Goal: Task Accomplishment & Management: Manage account settings

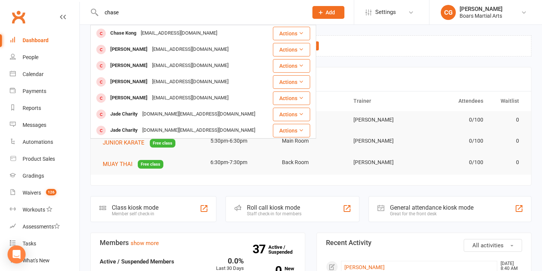
drag, startPoint x: 129, startPoint y: 15, endPoint x: 74, endPoint y: 13, distance: 55.0
click at [74, 2] on header "chase Chase Kong chasekk37@gmail.com Actions Chase Waye christopherwaye@outlook…" at bounding box center [271, 2] width 542 height 0
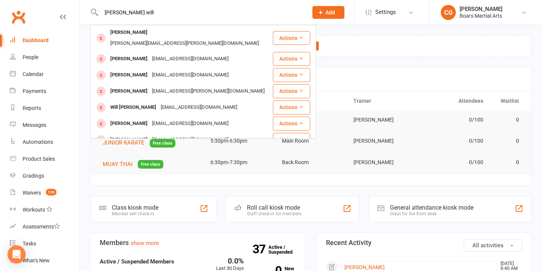
click at [113, 12] on input "riley will" at bounding box center [201, 12] width 204 height 11
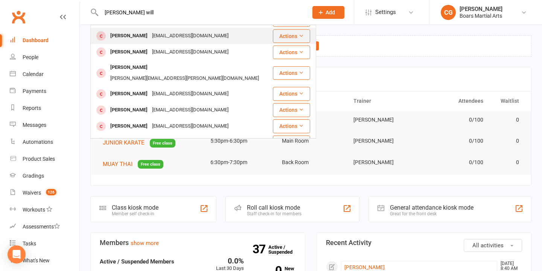
scroll to position [18, 0]
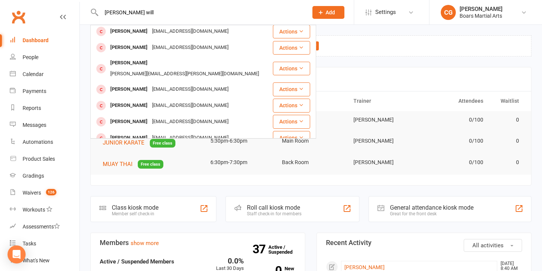
click at [140, 14] on input "rieley will" at bounding box center [201, 12] width 204 height 11
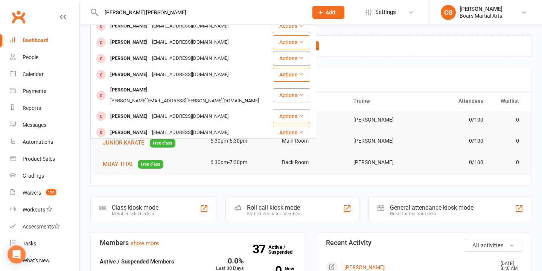
scroll to position [0, 0]
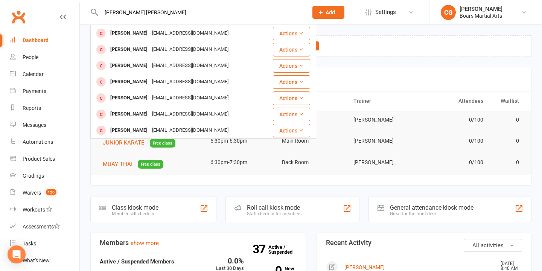
drag, startPoint x: 145, startPoint y: 13, endPoint x: 71, endPoint y: 11, distance: 73.8
click at [71, 2] on header "rieley williams Jenny Williams jennygraney@gmail.com Actions Daniel Williams dw…" at bounding box center [271, 2] width 542 height 0
type input "williams"
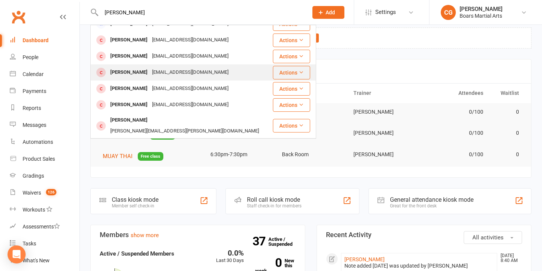
scroll to position [5, 0]
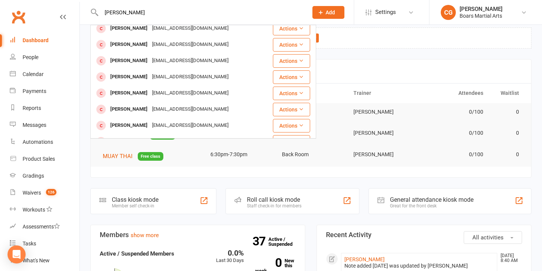
drag, startPoint x: 135, startPoint y: 13, endPoint x: 88, endPoint y: 13, distance: 47.4
click at [88, 13] on react-component "williams Bernita Williams bernitawilliams@icloud.com Actions Kai Williams cheek…" at bounding box center [151, 12] width 303 height 24
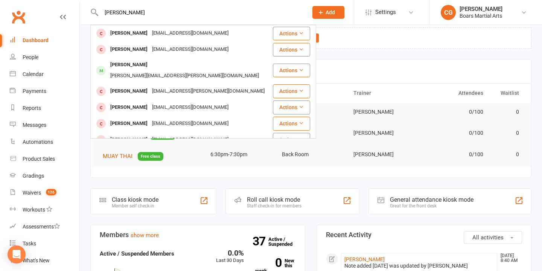
type input "hannah lorn"
click at [327, 5] on div "Prospect Member Non-attending contact Class / event Appointment Grading event T…" at bounding box center [328, 12] width 51 height 24
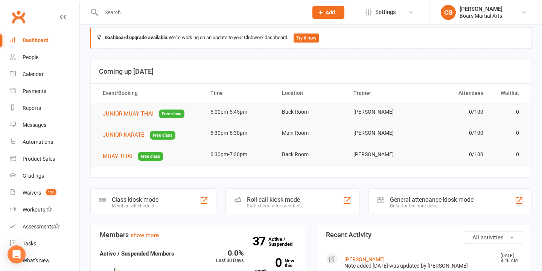
click at [326, 10] on span "Add" at bounding box center [330, 12] width 9 height 6
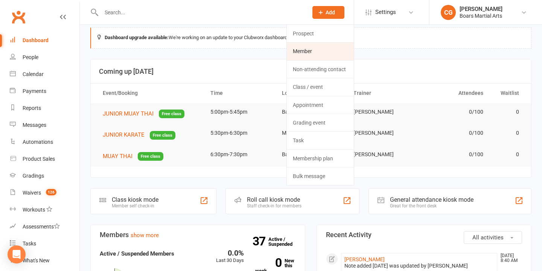
drag, startPoint x: 305, startPoint y: 52, endPoint x: 301, endPoint y: 57, distance: 7.0
click at [305, 52] on link "Member" at bounding box center [320, 51] width 67 height 17
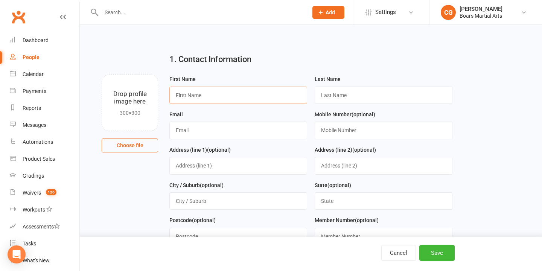
click at [233, 91] on input "text" at bounding box center [238, 95] width 138 height 17
type input "Rieley"
type input "Williams"
type input "hannalouiselornie@gmail.com"
type input "0430429683"
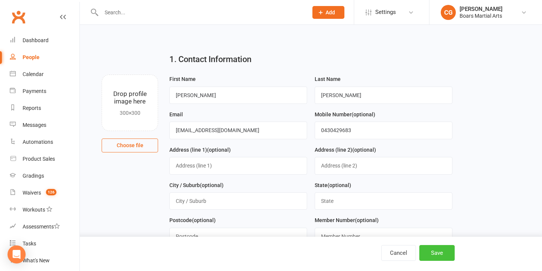
click at [444, 259] on button "Save" at bounding box center [436, 253] width 35 height 16
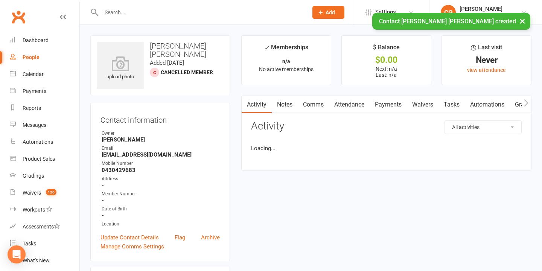
scroll to position [2, 0]
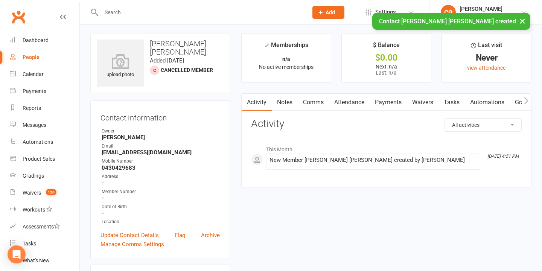
drag, startPoint x: 523, startPoint y: 20, endPoint x: 432, endPoint y: 53, distance: 97.0
click at [523, 20] on button "×" at bounding box center [523, 21] width 14 height 16
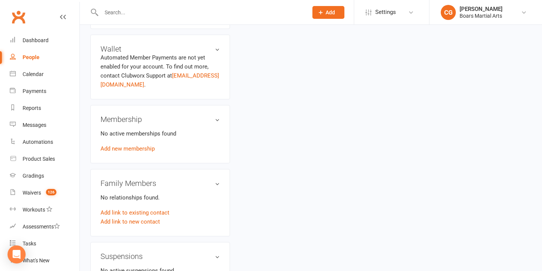
scroll to position [233, 0]
click at [128, 220] on link "Add link to new contact" at bounding box center [129, 221] width 59 height 9
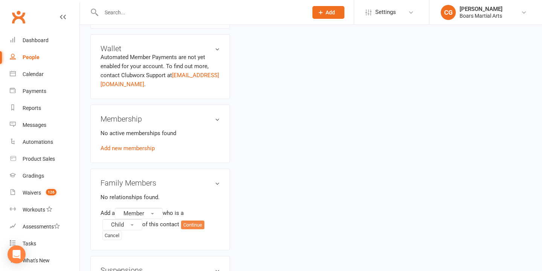
click at [191, 228] on button "Continue" at bounding box center [192, 225] width 23 height 9
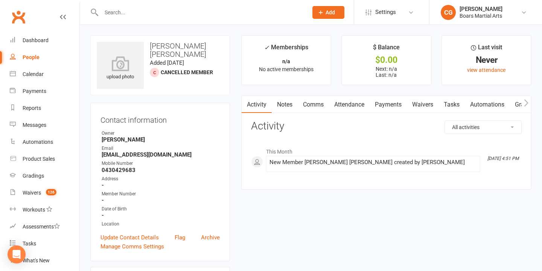
click at [280, 105] on link "Notes" at bounding box center [285, 104] width 26 height 17
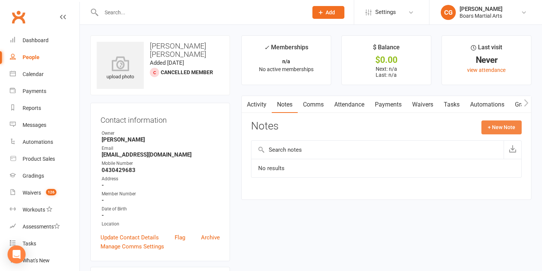
click at [510, 130] on button "+ New Note" at bounding box center [501, 127] width 40 height 14
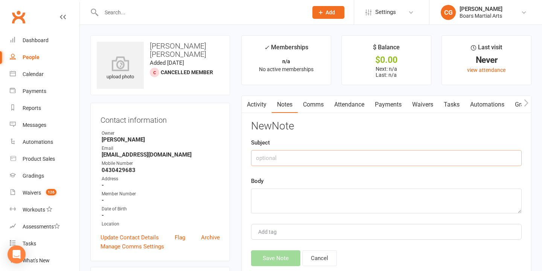
click at [382, 156] on input "text" at bounding box center [386, 158] width 271 height 16
type input "2025"
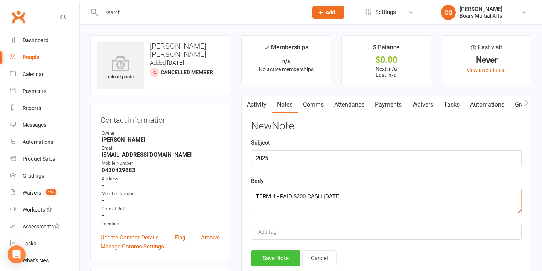
type textarea "TERM 4 - PAID $200 CASH [DATE]"
click at [280, 257] on button "Save Note" at bounding box center [275, 258] width 49 height 16
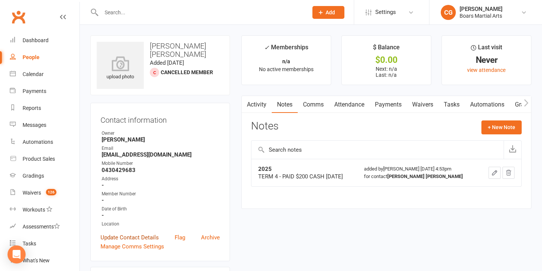
click at [144, 235] on link "Update Contact Details" at bounding box center [129, 237] width 58 height 9
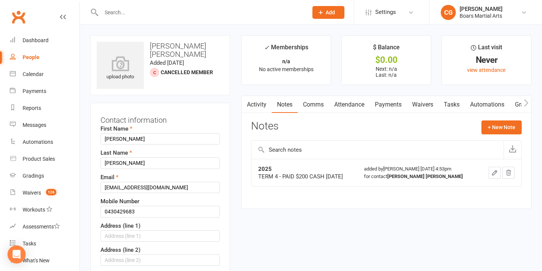
scroll to position [35, 0]
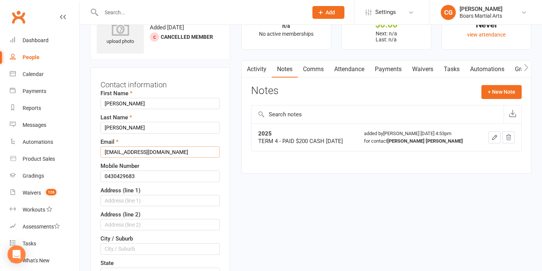
click at [112, 152] on input "hannalouiselornie@gmail.com" at bounding box center [159, 151] width 119 height 11
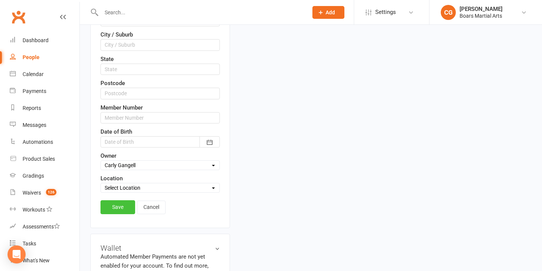
scroll to position [240, 0]
type input "[EMAIL_ADDRESS][DOMAIN_NAME]"
click at [117, 210] on link "Save" at bounding box center [117, 206] width 35 height 14
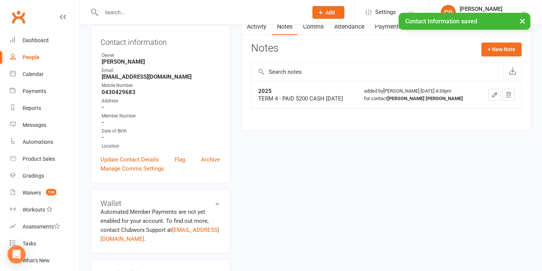
scroll to position [73, 0]
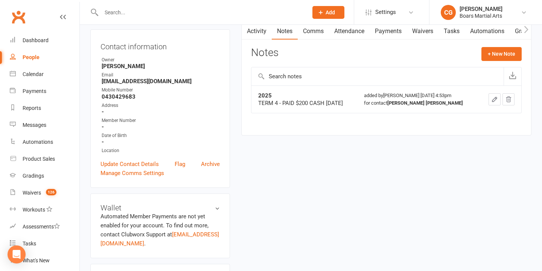
click at [188, 13] on input "text" at bounding box center [201, 12] width 204 height 11
click at [157, 8] on input "text" at bounding box center [201, 12] width 204 height 11
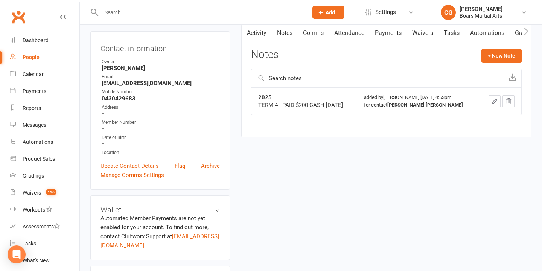
scroll to position [0, 0]
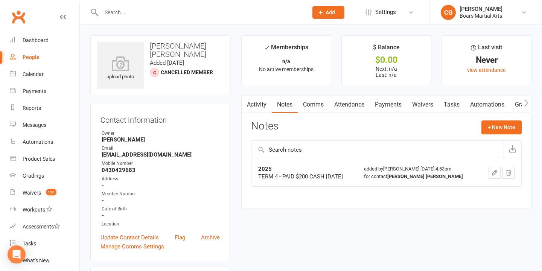
click at [117, 12] on input "text" at bounding box center [201, 12] width 204 height 11
click at [138, 17] on input "text" at bounding box center [201, 12] width 204 height 11
click at [145, 12] on input "text" at bounding box center [201, 12] width 204 height 11
click at [109, 11] on input "text" at bounding box center [201, 12] width 204 height 11
click at [114, 12] on input "text" at bounding box center [201, 12] width 204 height 11
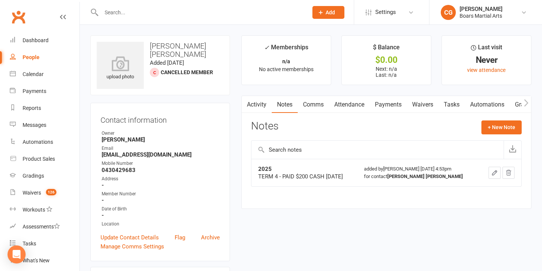
type input "G"
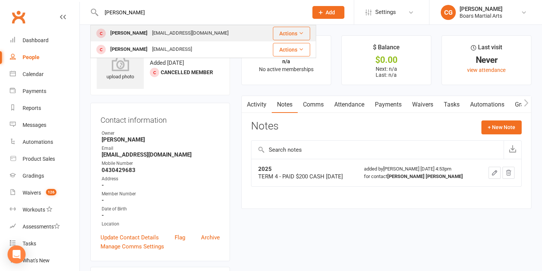
type input "HAGGE"
click at [129, 33] on div "[PERSON_NAME]" at bounding box center [129, 33] width 42 height 11
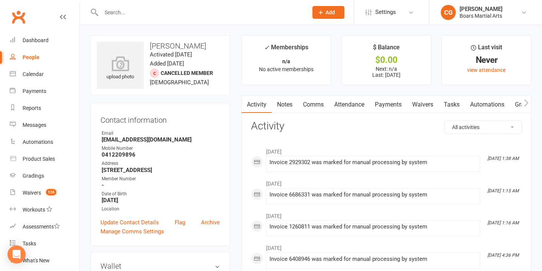
click at [135, 11] on input "text" at bounding box center [201, 12] width 204 height 11
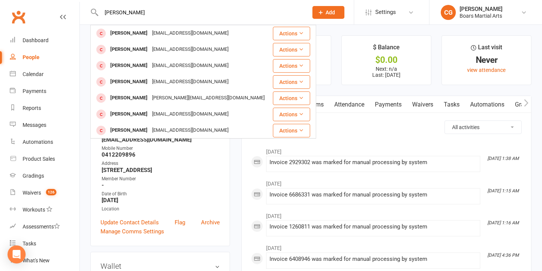
type input "ELIJAH"
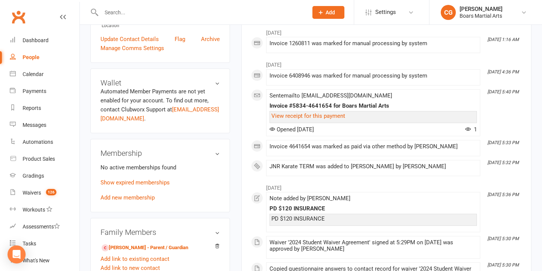
click at [234, 161] on div "upload photo Kobe Haggett Activated 6 March, 2024 Added 12 February, 2024 Cance…" at bounding box center [160, 210] width 151 height 717
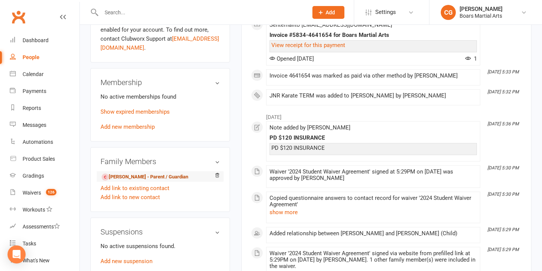
scroll to position [255, 0]
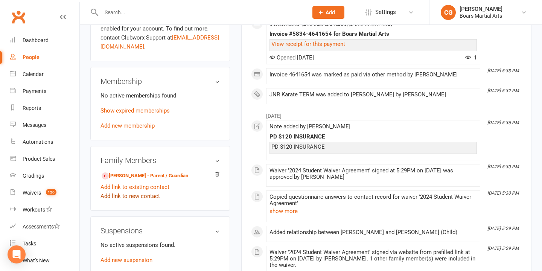
click at [125, 195] on link "Add link to new contact" at bounding box center [129, 196] width 59 height 9
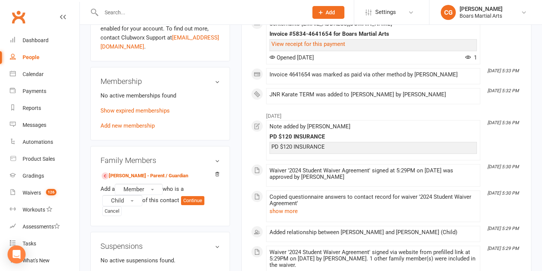
click at [173, 15] on input "text" at bounding box center [201, 12] width 204 height 11
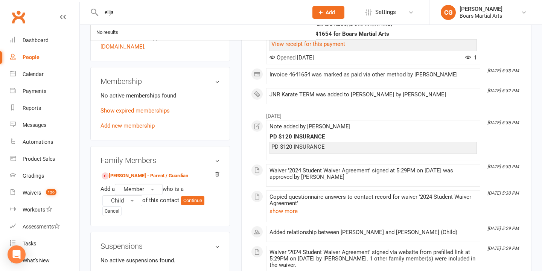
type input "elijah"
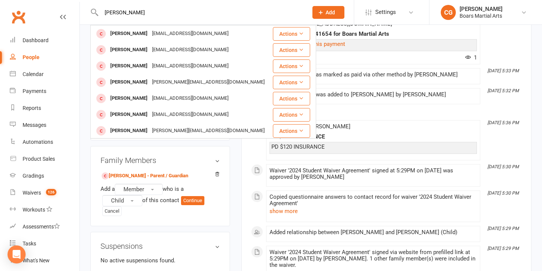
scroll to position [0, 0]
drag, startPoint x: 128, startPoint y: 11, endPoint x: 90, endPoint y: 10, distance: 37.7
click at [90, 10] on div "elijah Elijah Dobie macyip7@gmail.com Actions Elijah Croser resorck@yahoo.com.a…" at bounding box center [196, 12] width 212 height 24
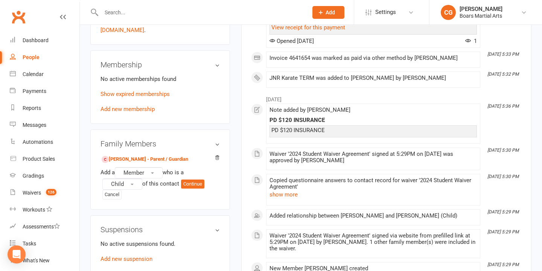
scroll to position [280, 0]
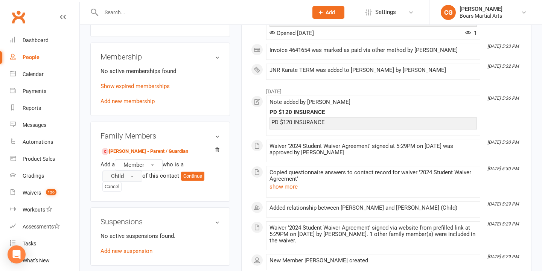
click at [131, 176] on span "button" at bounding box center [132, 177] width 3 height 2
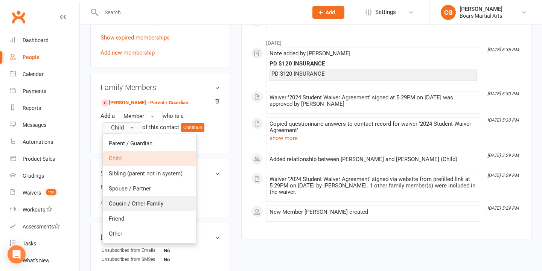
scroll to position [329, 0]
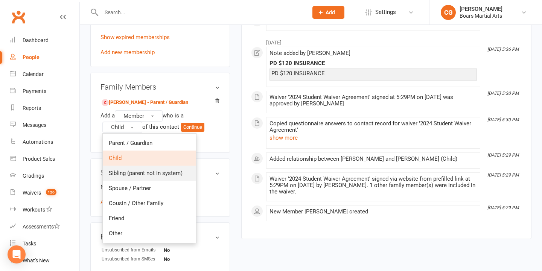
click at [124, 173] on span "Sibling (parent not in system)" at bounding box center [146, 173] width 74 height 7
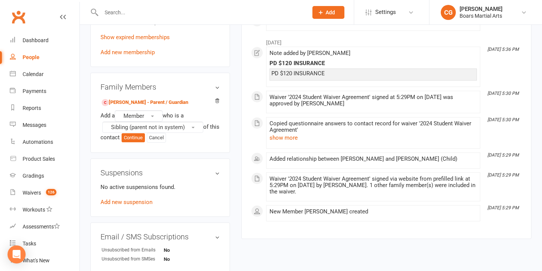
click at [325, 11] on button "Add" at bounding box center [328, 12] width 32 height 13
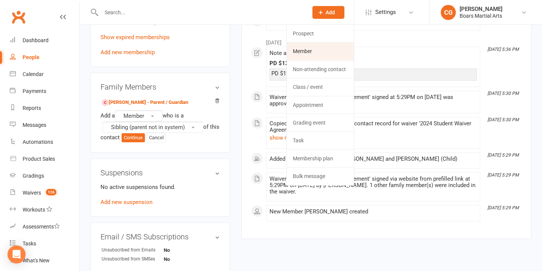
click at [318, 49] on link "Member" at bounding box center [320, 51] width 67 height 17
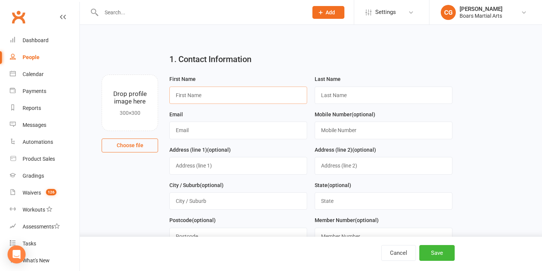
click at [205, 98] on input "text" at bounding box center [238, 95] width 138 height 17
type input "Elijah"
type input "Haggett"
click at [218, 127] on input "text" at bounding box center [238, 130] width 138 height 17
type input "shannonpartridge1996@gmail.com"
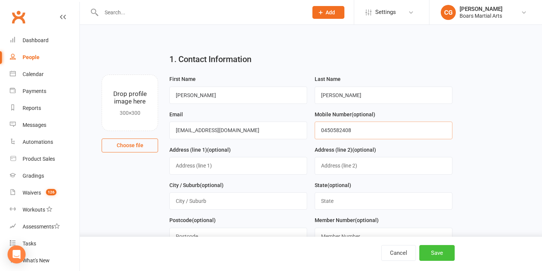
type input "0450582408"
click at [427, 254] on button "Save" at bounding box center [436, 253] width 35 height 16
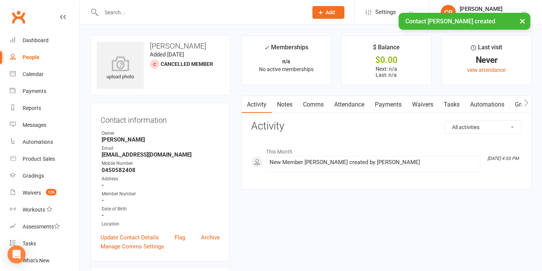
click at [280, 105] on link "Notes" at bounding box center [285, 104] width 26 height 17
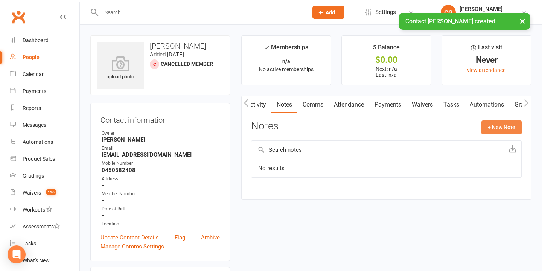
click at [505, 129] on button "+ New Note" at bounding box center [501, 127] width 40 height 14
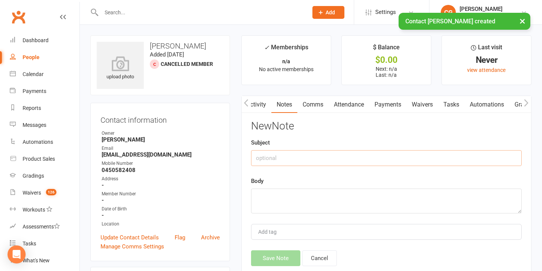
click at [344, 157] on input "text" at bounding box center [386, 158] width 271 height 16
type input "2025"
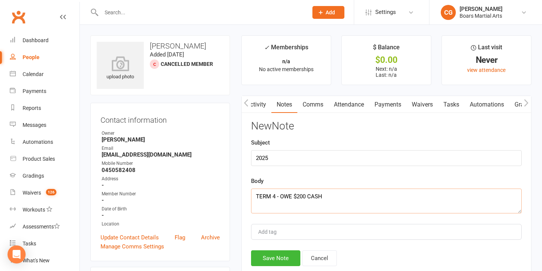
click at [305, 195] on textarea "TERM 4 - OWE $200 CASH" at bounding box center [386, 201] width 271 height 25
type textarea "TERM 4 - OWE $200 + $30 ins CASH"
click at [280, 255] on button "Save Note" at bounding box center [275, 258] width 49 height 16
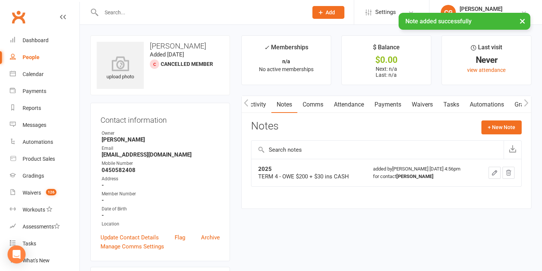
click at [132, 13] on div "× Note added successfully" at bounding box center [266, 13] width 532 height 0
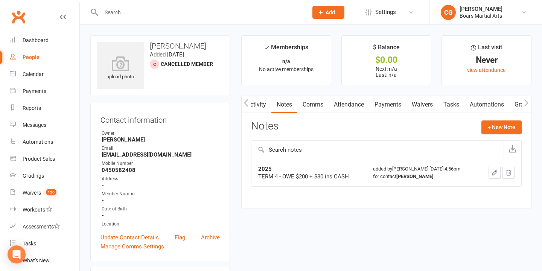
click at [169, 11] on input "text" at bounding box center [201, 12] width 204 height 11
click at [123, 12] on input "text" at bounding box center [201, 12] width 204 height 11
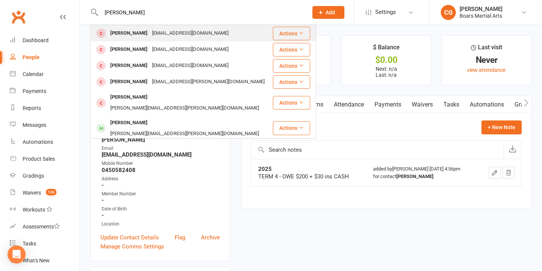
type input "JAMES PHELAN"
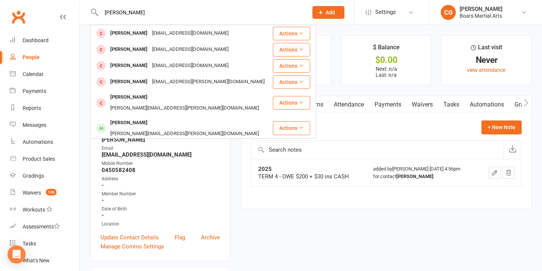
click at [133, 30] on div "[PERSON_NAME]" at bounding box center [129, 33] width 42 height 11
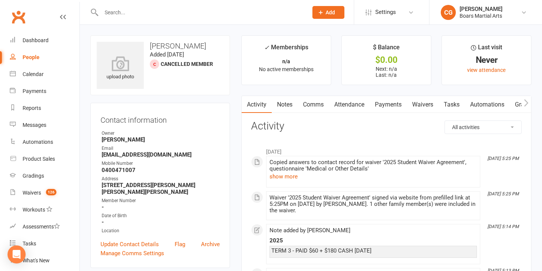
click at [281, 100] on link "Notes" at bounding box center [285, 104] width 26 height 17
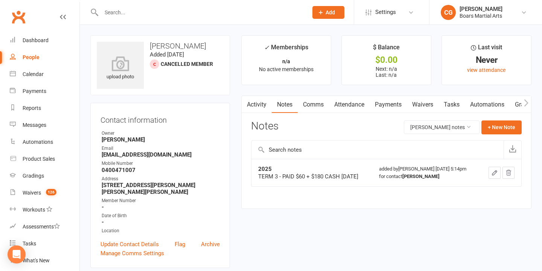
click at [494, 172] on icon "button" at bounding box center [494, 172] width 5 height 5
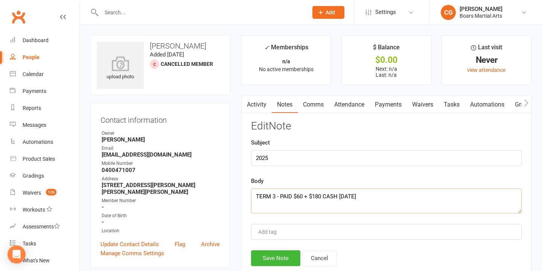
click at [254, 195] on textarea "TERM 3 - PAID $60 + $180 CASH [DATE]" at bounding box center [386, 201] width 271 height 25
click at [277, 196] on textarea "TERM 3 - PAID $60 + $180 CASH [DATE]" at bounding box center [386, 201] width 271 height 25
type textarea "TERM 4 - PAID $180 EFTPOS 13/10/25 TERM 3 - PAID $60 + $180 CASH 30/7/25"
click at [277, 254] on button "Save Note" at bounding box center [275, 258] width 49 height 16
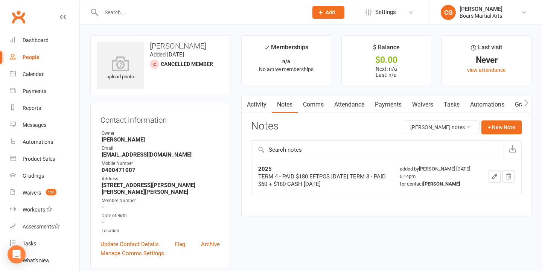
click at [130, 15] on input "text" at bounding box center [201, 12] width 204 height 11
click at [44, 37] on div "Dashboard" at bounding box center [36, 40] width 26 height 6
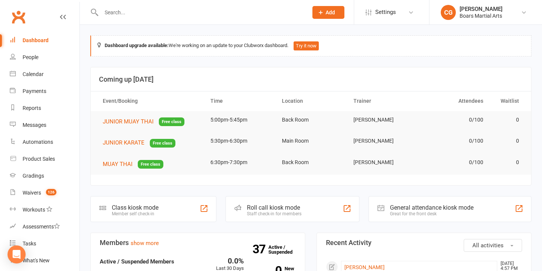
drag, startPoint x: 42, startPoint y: 40, endPoint x: 123, endPoint y: 35, distance: 81.1
click at [42, 40] on div "Dashboard" at bounding box center [36, 40] width 26 height 6
click at [33, 38] on div "Dashboard" at bounding box center [36, 40] width 26 height 6
click at [146, 17] on input "text" at bounding box center [201, 12] width 204 height 11
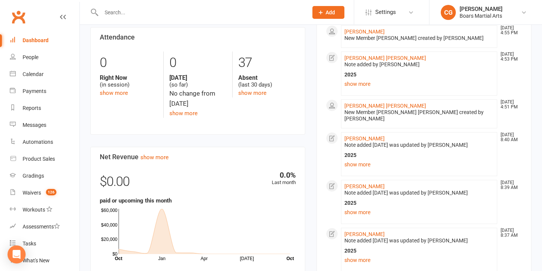
scroll to position [333, 0]
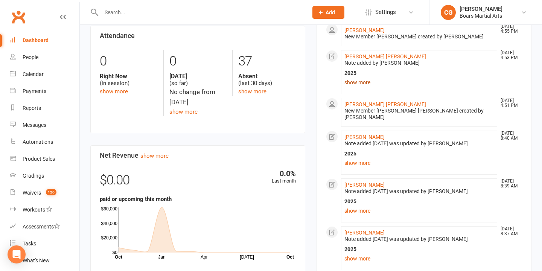
click at [356, 81] on link "show more" at bounding box center [418, 82] width 149 height 11
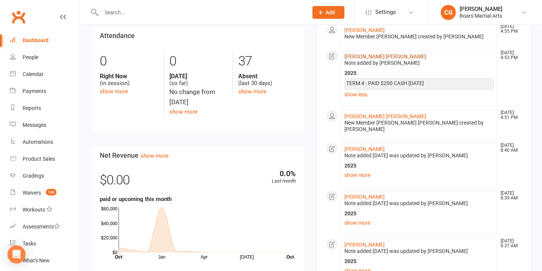
click at [361, 57] on link "[PERSON_NAME] [PERSON_NAME]" at bounding box center [385, 56] width 82 height 6
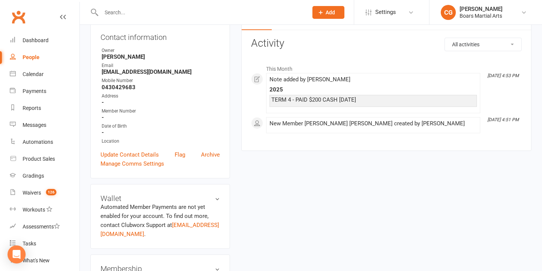
scroll to position [66, 0]
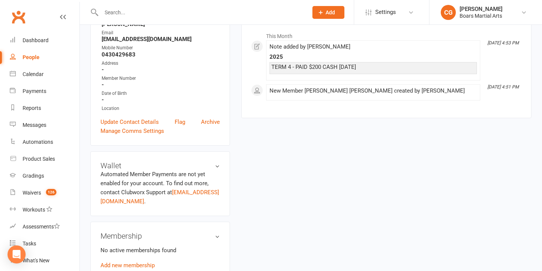
click at [137, 187] on div "Wallet Automated Member Payments are not yet enabled for your account. To find …" at bounding box center [160, 183] width 140 height 65
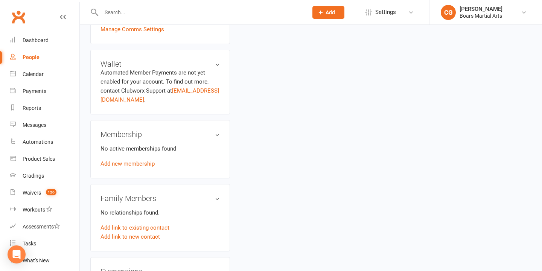
scroll to position [219, 0]
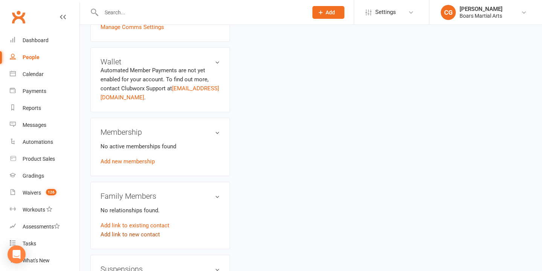
click at [134, 233] on link "Add link to new contact" at bounding box center [129, 234] width 59 height 9
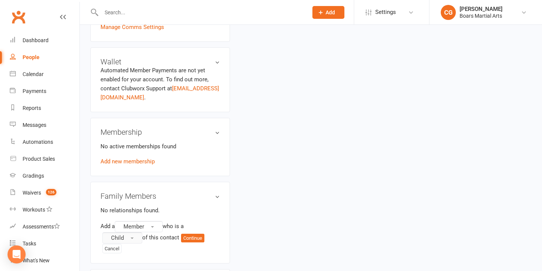
click at [131, 237] on span "button" at bounding box center [132, 238] width 3 height 2
click at [136, 250] on span "Parent / Guardian" at bounding box center [131, 253] width 44 height 7
drag, startPoint x: 108, startPoint y: 247, endPoint x: 126, endPoint y: 225, distance: 28.6
click at [125, 227] on div "Add a Member who is a Parent / Guardian of this contact Continue Cancel" at bounding box center [159, 237] width 119 height 32
click at [127, 224] on span "Member" at bounding box center [133, 226] width 21 height 7
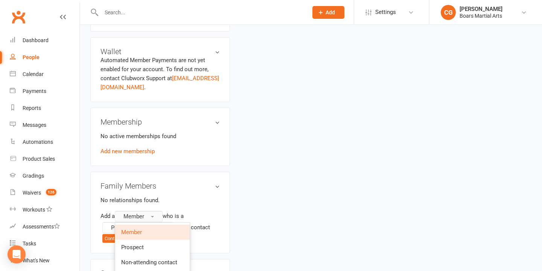
scroll to position [246, 0]
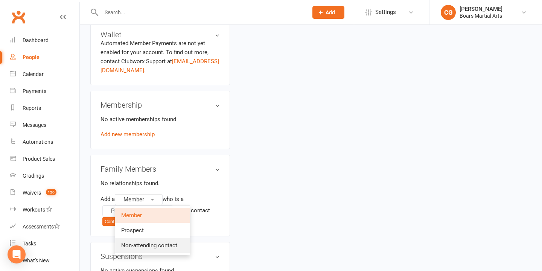
click at [138, 243] on span "Non-attending contact" at bounding box center [149, 245] width 56 height 7
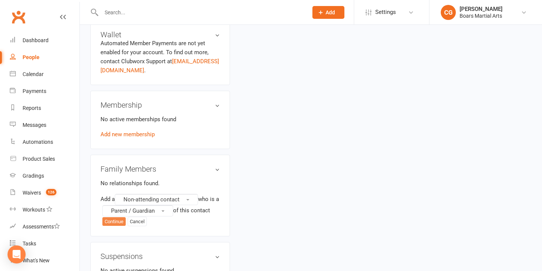
click at [115, 217] on button "Continue" at bounding box center [113, 221] width 23 height 9
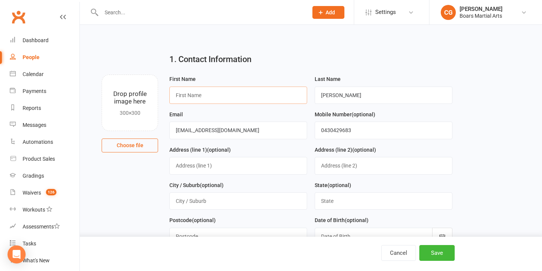
click at [208, 94] on input "text" at bounding box center [238, 95] width 138 height 17
type input "Hanna"
type input "Lornie"
click at [429, 250] on button "Save" at bounding box center [436, 253] width 35 height 16
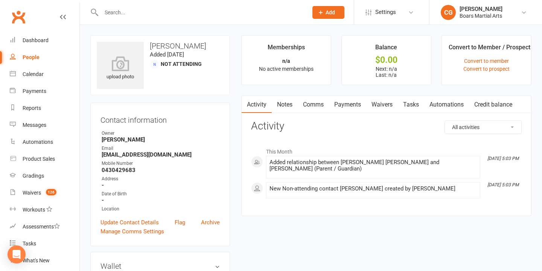
click at [378, 102] on link "Waivers" at bounding box center [382, 104] width 32 height 17
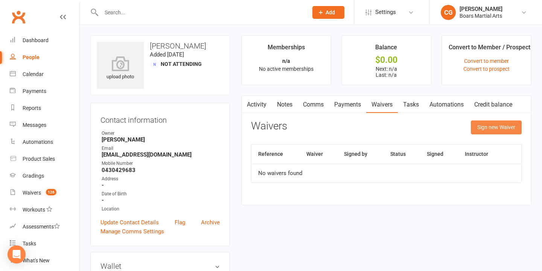
click at [504, 129] on button "Sign new Waiver" at bounding box center [496, 127] width 51 height 14
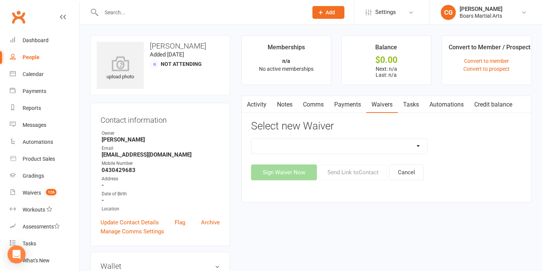
click at [315, 147] on select "2024 Student Waiver Agreement 2025 Student Waiver Agreement Update Of Contact D…" at bounding box center [339, 145] width 176 height 15
select select "13115"
click at [251, 138] on select "2024 Student Waiver Agreement 2025 Student Waiver Agreement Update Of Contact D…" at bounding box center [339, 145] width 176 height 15
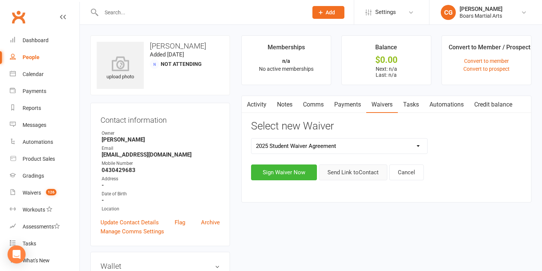
click at [357, 174] on button "Send Link to Contact" at bounding box center [353, 172] width 68 height 16
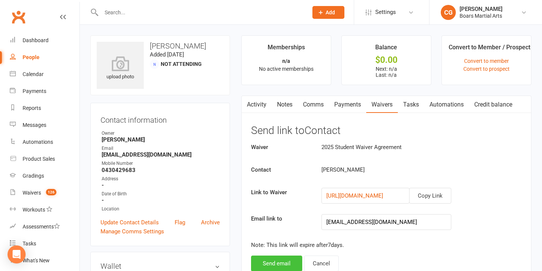
click at [288, 259] on button "Send email" at bounding box center [276, 264] width 51 height 16
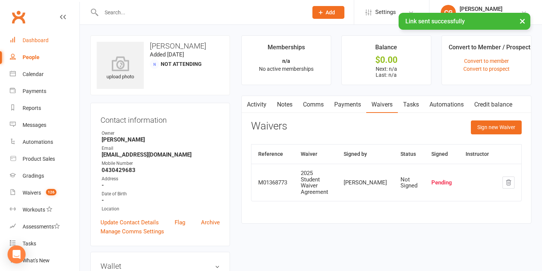
click at [27, 41] on div "Dashboard" at bounding box center [36, 40] width 26 height 6
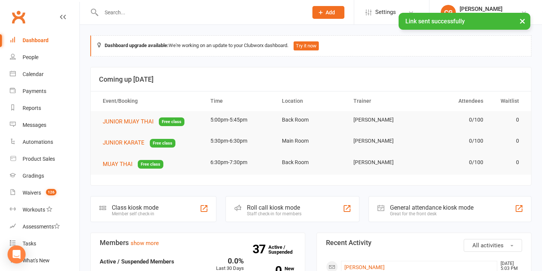
click at [128, 12] on input "text" at bounding box center [201, 12] width 204 height 11
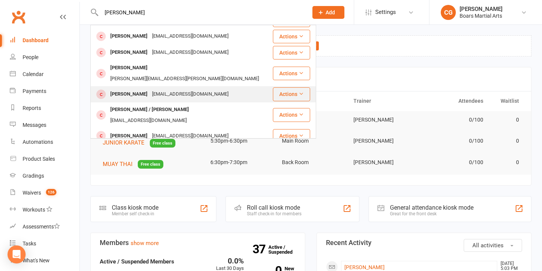
scroll to position [46, 0]
type input "[PERSON_NAME]"
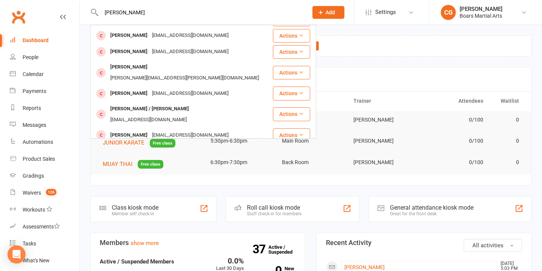
click at [171, 88] on div "[EMAIL_ADDRESS][DOMAIN_NAME]" at bounding box center [190, 93] width 81 height 11
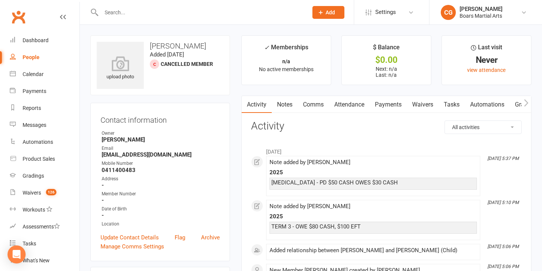
click at [289, 106] on link "Notes" at bounding box center [285, 104] width 26 height 17
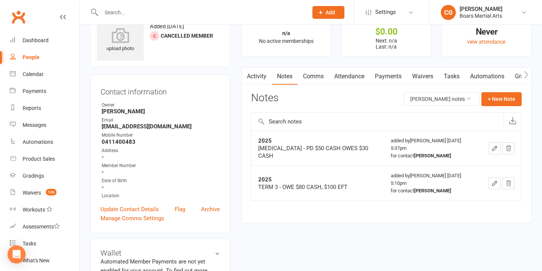
scroll to position [24, 0]
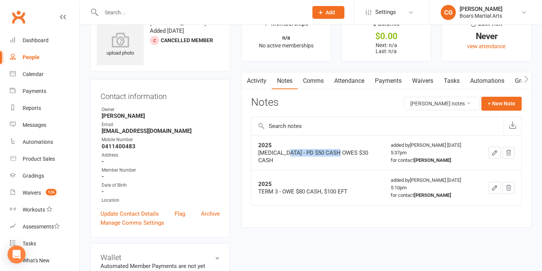
drag, startPoint x: 285, startPoint y: 149, endPoint x: 339, endPoint y: 152, distance: 54.3
click at [339, 152] on div "[MEDICAL_DATA] - PD $50 CASH OWES $30 CASH" at bounding box center [317, 156] width 119 height 15
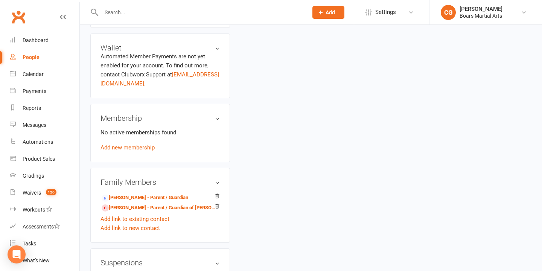
scroll to position [236, 0]
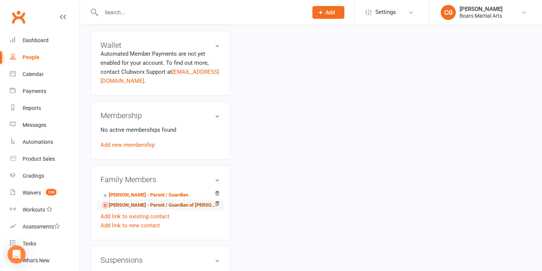
click at [173, 204] on link "[PERSON_NAME] - Parent / Guardian of [PERSON_NAME]" at bounding box center [159, 205] width 114 height 8
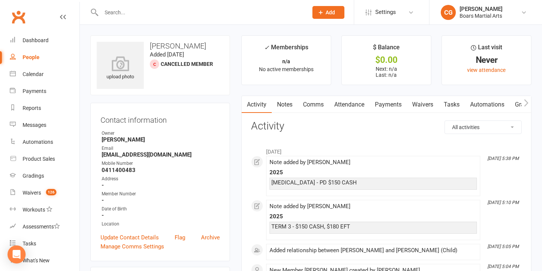
click at [290, 108] on link "Notes" at bounding box center [285, 104] width 26 height 17
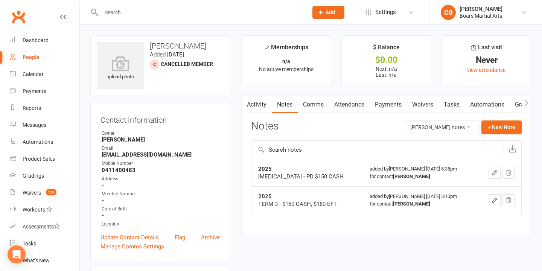
click at [257, 105] on link "Activity" at bounding box center [257, 104] width 30 height 17
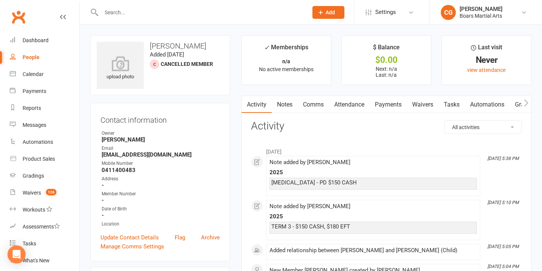
click at [135, 13] on input "text" at bounding box center [201, 12] width 204 height 11
click at [150, 12] on input "text" at bounding box center [201, 12] width 204 height 11
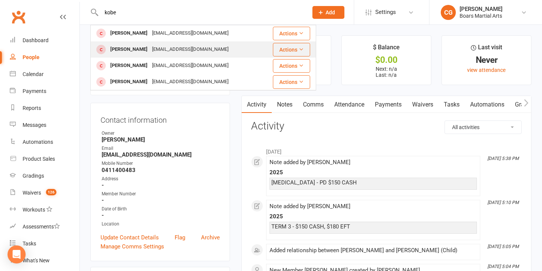
type input "kobe"
click at [133, 46] on div "[PERSON_NAME]" at bounding box center [129, 49] width 42 height 11
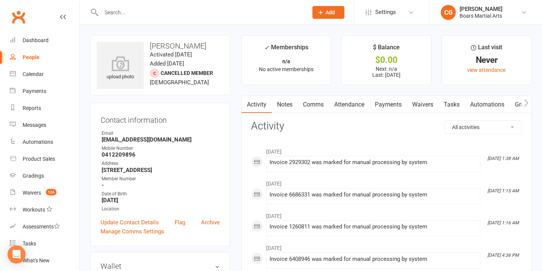
click at [280, 103] on link "Notes" at bounding box center [285, 104] width 26 height 17
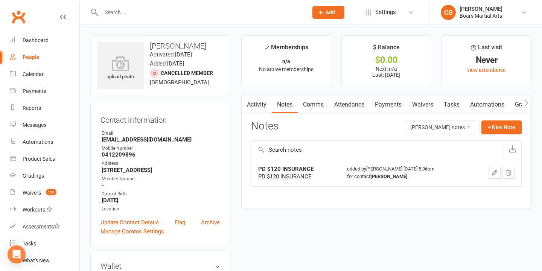
click at [493, 170] on icon "button" at bounding box center [494, 172] width 7 height 7
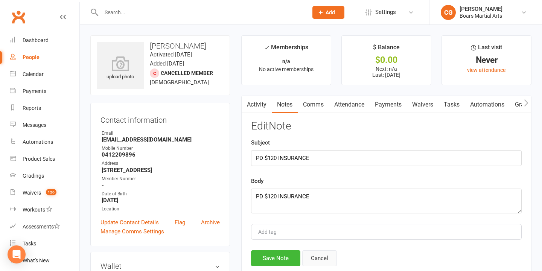
click at [310, 255] on button "Cancel" at bounding box center [319, 258] width 35 height 16
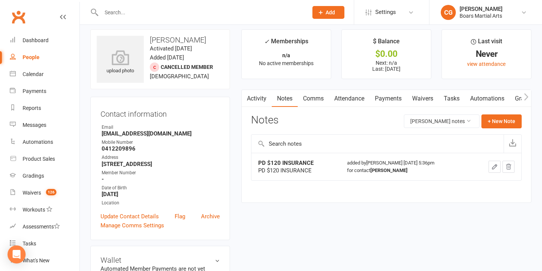
scroll to position [6, 0]
click at [494, 164] on icon "button" at bounding box center [494, 166] width 7 height 7
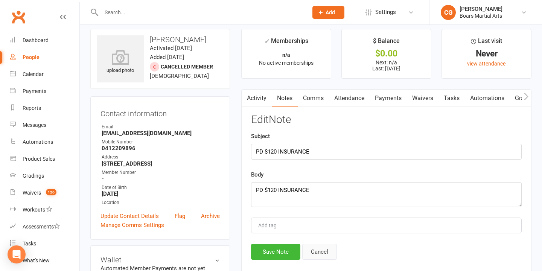
click at [316, 247] on button "Cancel" at bounding box center [319, 252] width 35 height 16
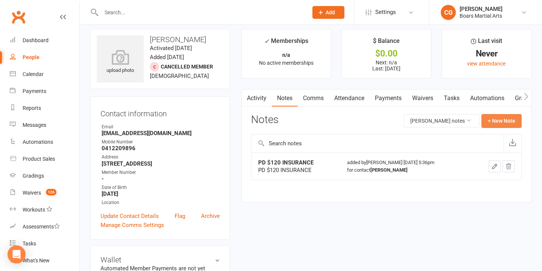
click at [496, 125] on button "+ New Note" at bounding box center [501, 121] width 40 height 14
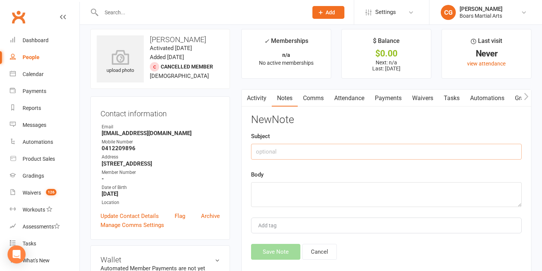
click at [289, 157] on input "text" at bounding box center [386, 152] width 271 height 16
type input "2025"
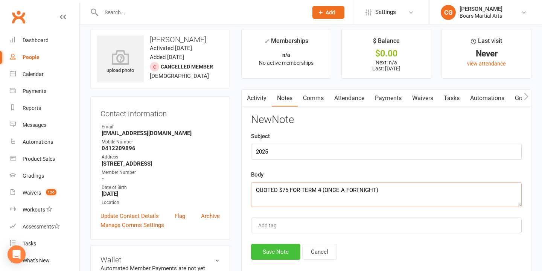
type textarea "QUOTED $75 FOR TERM 4 (ONCE A FORTNIGHT)"
click at [277, 256] on button "Save Note" at bounding box center [275, 252] width 49 height 16
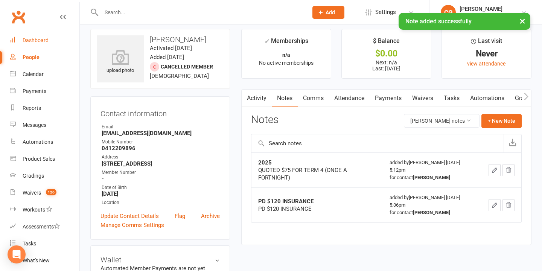
click at [23, 40] on div "Dashboard" at bounding box center [36, 40] width 26 height 6
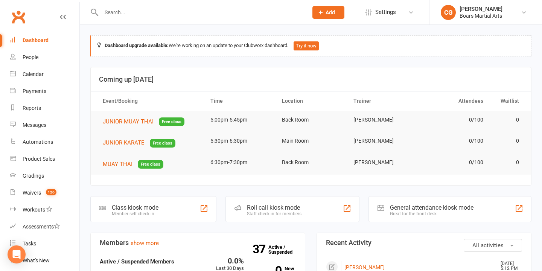
click at [122, 12] on input "text" at bounding box center [201, 12] width 204 height 11
click at [161, 9] on input "text" at bounding box center [201, 12] width 204 height 11
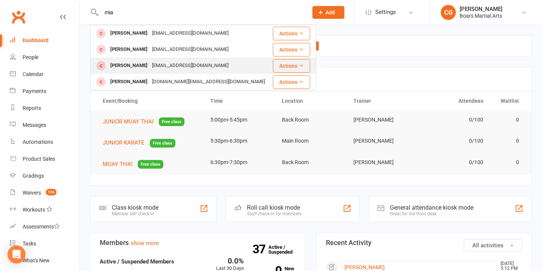
type input "mia"
click at [138, 62] on div "[PERSON_NAME]" at bounding box center [129, 65] width 42 height 11
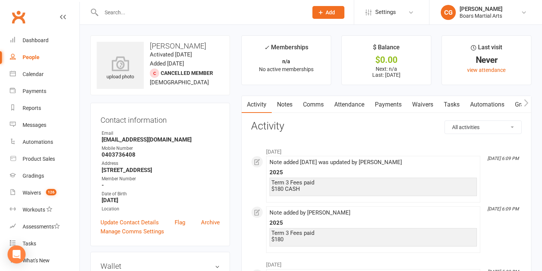
click at [293, 102] on link "Notes" at bounding box center [285, 104] width 26 height 17
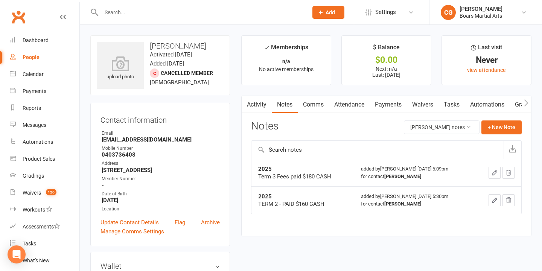
click at [178, 13] on input "text" at bounding box center [201, 12] width 204 height 11
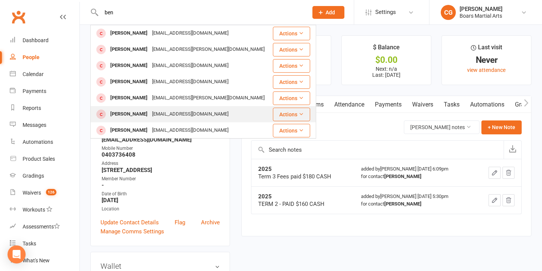
type input "ben"
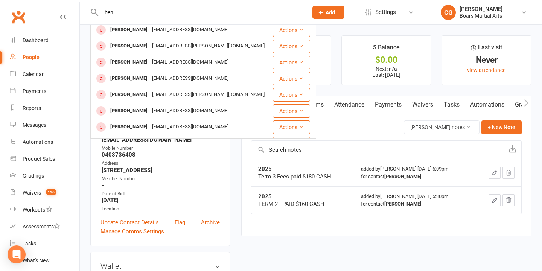
click at [138, 115] on div "[PERSON_NAME]" at bounding box center [129, 110] width 42 height 11
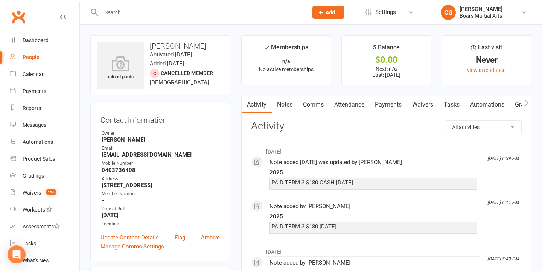
click at [282, 105] on link "Notes" at bounding box center [285, 104] width 26 height 17
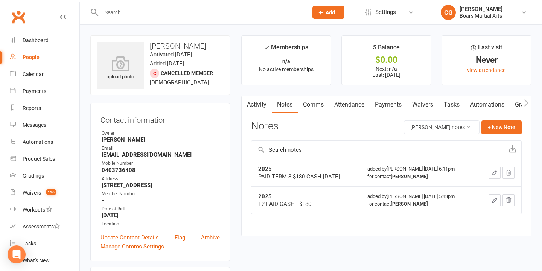
click at [219, 16] on input "text" at bounding box center [201, 12] width 204 height 11
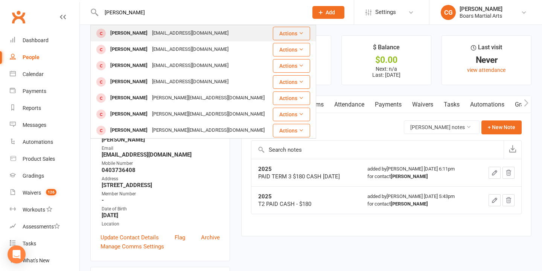
type input "[PERSON_NAME]"
click at [150, 35] on div "[EMAIL_ADDRESS][DOMAIN_NAME]" at bounding box center [190, 33] width 81 height 11
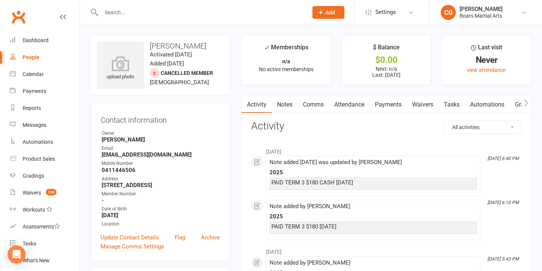
click at [281, 106] on link "Notes" at bounding box center [285, 104] width 26 height 17
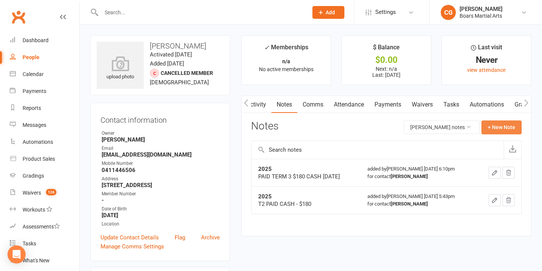
click at [492, 125] on button "+ New Note" at bounding box center [501, 127] width 40 height 14
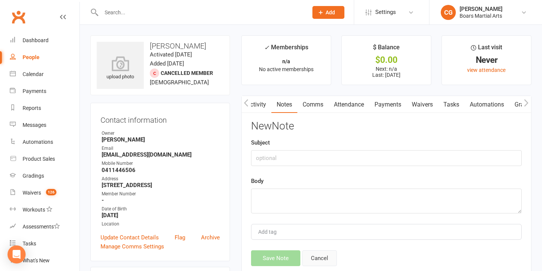
drag, startPoint x: 311, startPoint y: 259, endPoint x: 315, endPoint y: 258, distance: 4.4
click at [311, 259] on button "Cancel" at bounding box center [319, 258] width 35 height 16
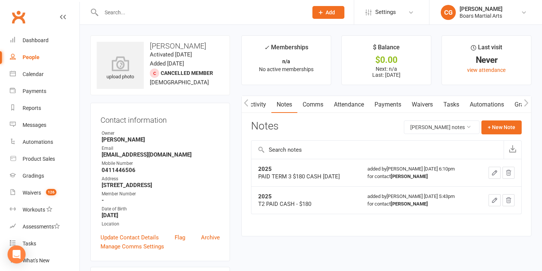
click at [492, 174] on icon "button" at bounding box center [494, 172] width 5 height 5
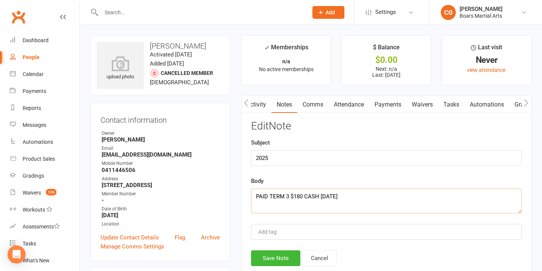
click at [359, 192] on textarea "PAID TERM 3 $180 CASH [DATE]" at bounding box center [386, 201] width 271 height 25
click at [256, 196] on textarea "PAID TERM 3 $180 CASH [DATE]" at bounding box center [386, 201] width 271 height 25
click at [265, 195] on textarea "PAID TERM 3 $180 CASH [DATE]" at bounding box center [386, 201] width 271 height 25
drag, startPoint x: 347, startPoint y: 195, endPoint x: 237, endPoint y: 194, distance: 110.3
click at [237, 194] on main "✓ Memberships n/a No active memberships $ Balance $0.00 Next: n/a Last: [DATE] …" at bounding box center [386, 165] width 301 height 260
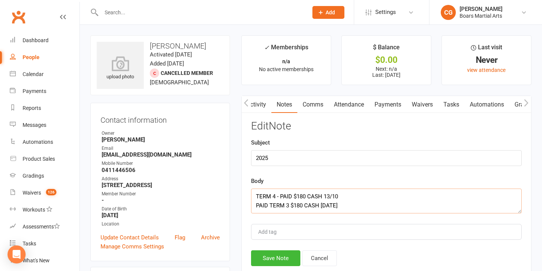
type textarea "TERM 4 - PAID $180 CASH 13/10 PAID TERM 3 $180 CASH [DATE]"
click at [274, 261] on button "Save Note" at bounding box center [275, 258] width 49 height 16
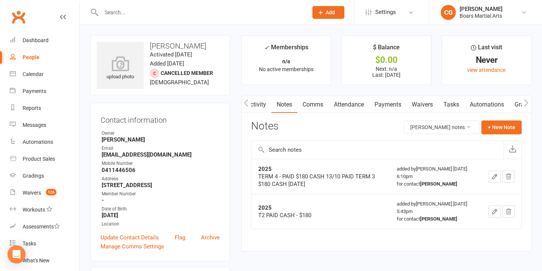
click at [149, 13] on input "text" at bounding box center [201, 12] width 204 height 11
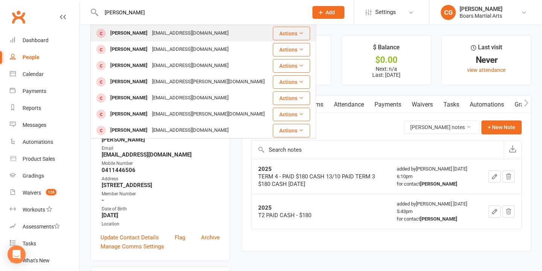
type input "[PERSON_NAME]"
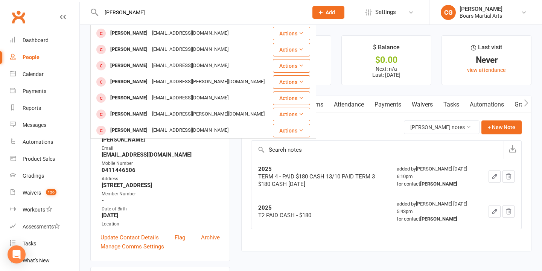
click at [140, 31] on div "[PERSON_NAME]" at bounding box center [129, 33] width 42 height 11
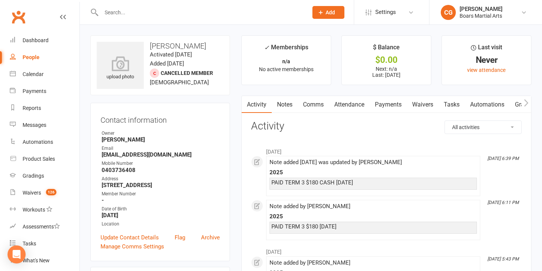
click at [289, 102] on link "Notes" at bounding box center [285, 104] width 26 height 17
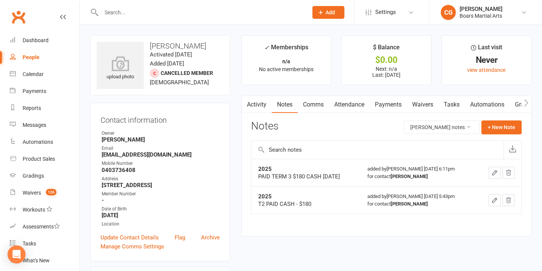
click at [490, 170] on button "button" at bounding box center [494, 173] width 12 height 12
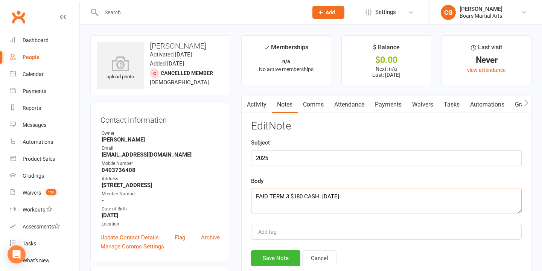
click at [256, 195] on textarea "PAID TERM 3 $180 CASH [DATE]" at bounding box center [386, 201] width 271 height 25
click at [271, 195] on textarea "PAID TERM 3 $180 CASH [DATE]" at bounding box center [386, 201] width 271 height 25
paste textarea "TERM 4 - PAID $180 CASH 13/10"
type textarea "TERM 4 - PAID $180 CASH 13/10 PAID TERM 3 $180 CASH [DATE]"
drag, startPoint x: 280, startPoint y: 256, endPoint x: 275, endPoint y: 251, distance: 6.4
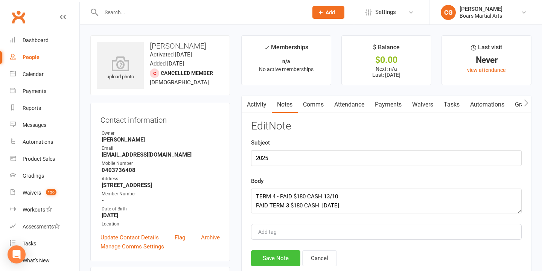
click at [280, 256] on button "Save Note" at bounding box center [275, 258] width 49 height 16
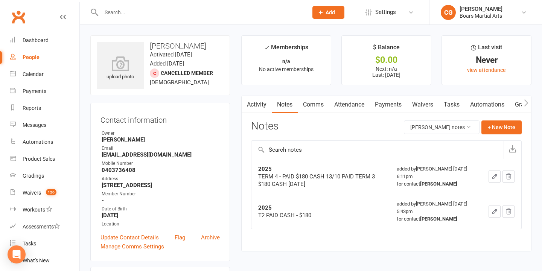
click at [166, 11] on input "text" at bounding box center [201, 12] width 204 height 11
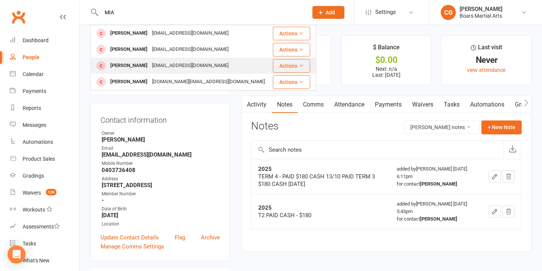
type input "MIA"
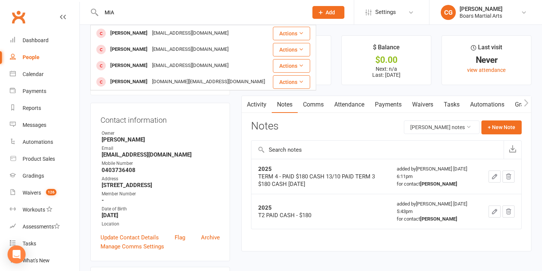
click at [150, 65] on div "[EMAIL_ADDRESS][DOMAIN_NAME]" at bounding box center [190, 65] width 81 height 11
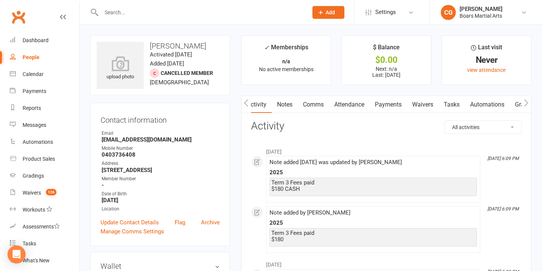
click at [279, 105] on link "Notes" at bounding box center [285, 104] width 26 height 17
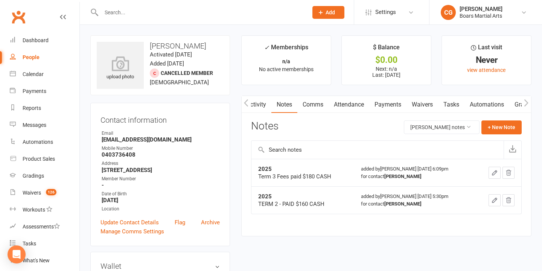
click at [495, 170] on icon "button" at bounding box center [494, 172] width 7 height 7
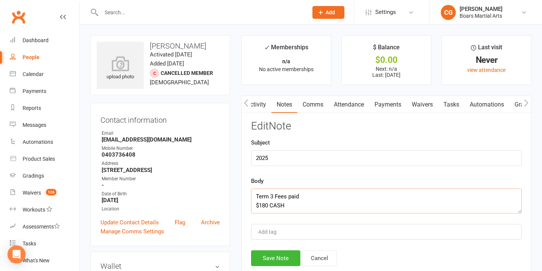
click at [256, 195] on textarea "Term 3 Fees paid $180 CASH" at bounding box center [386, 201] width 271 height 25
click at [262, 195] on textarea "Term 3 Fees paid $180 CASH" at bounding box center [386, 201] width 271 height 25
paste textarea "TERM 4 - PAID $180 CASH 13/10"
click at [302, 195] on textarea "TERM 4 - PAID $180 CASH 13/10 Term 3 Fees paid $180 CASH" at bounding box center [386, 201] width 271 height 25
type textarea "TERM 4 - PAID $160 CASH 13/10 Term 3 Fees paid $180 CASH"
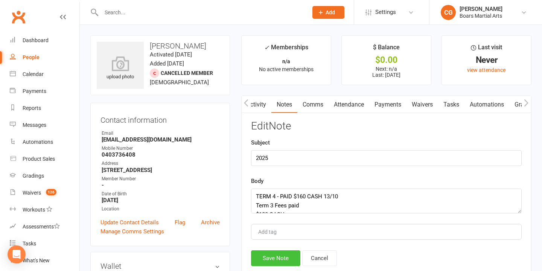
click at [284, 255] on button "Save Note" at bounding box center [275, 258] width 49 height 16
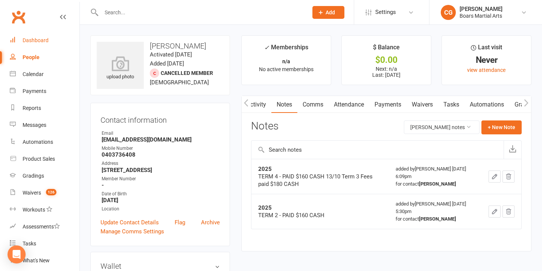
click at [41, 37] on div "Dashboard" at bounding box center [36, 40] width 26 height 6
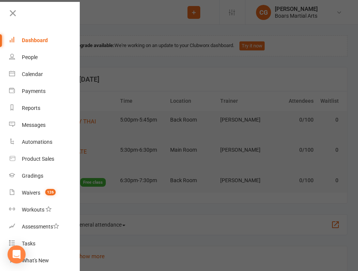
click at [10, 14] on icon at bounding box center [13, 13] width 11 height 11
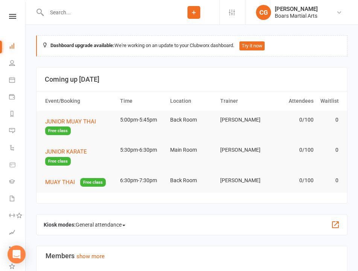
click at [82, 10] on input "text" at bounding box center [106, 12] width 124 height 11
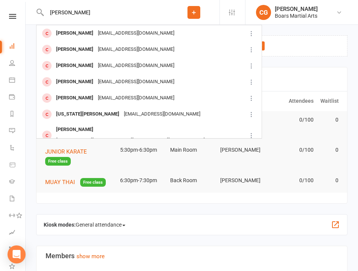
type input "[PERSON_NAME]"
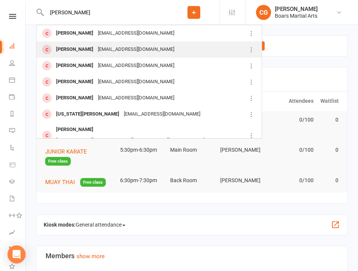
click at [96, 48] on div "[EMAIL_ADDRESS][DOMAIN_NAME]" at bounding box center [136, 49] width 81 height 11
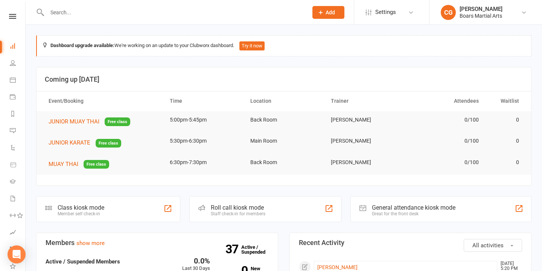
click at [26, 8] on nav "Clubworx Dashboard People Calendar Payments Reports Messages Automations Produc…" at bounding box center [13, 137] width 26 height 271
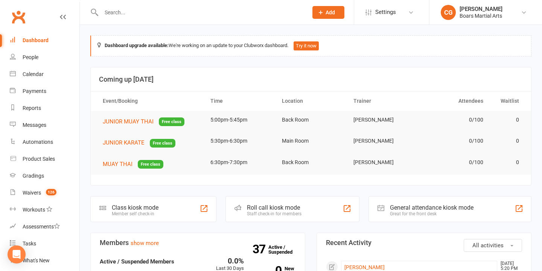
click at [127, 13] on input "text" at bounding box center [201, 12] width 204 height 11
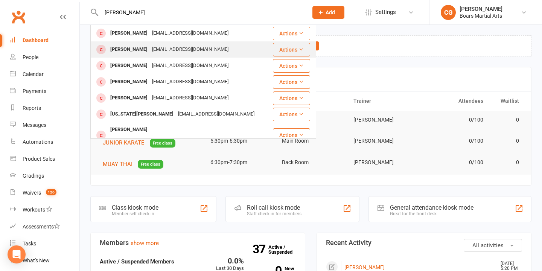
type input "[PERSON_NAME]"
click at [132, 48] on div "[PERSON_NAME]" at bounding box center [129, 49] width 42 height 11
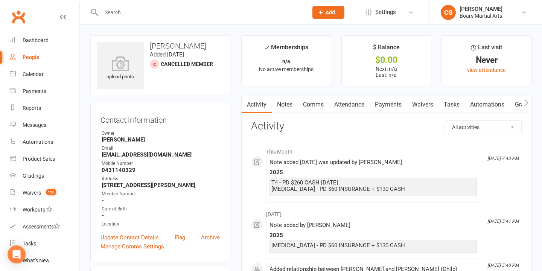
click at [281, 104] on link "Notes" at bounding box center [285, 104] width 26 height 17
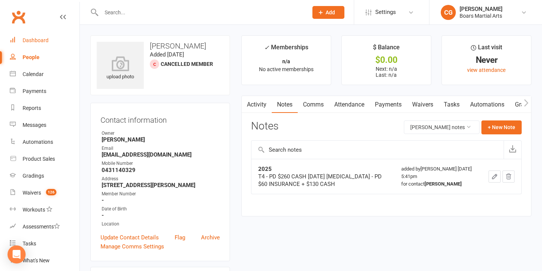
click at [40, 40] on div "Dashboard" at bounding box center [36, 40] width 26 height 6
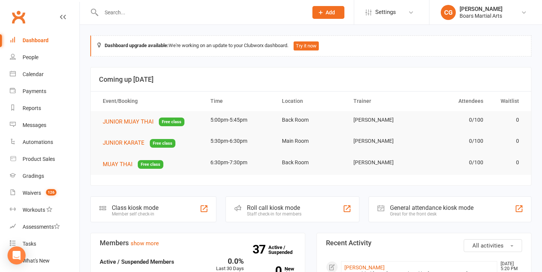
click at [116, 9] on input "text" at bounding box center [201, 12] width 204 height 11
type input "[PERSON_NAME]"
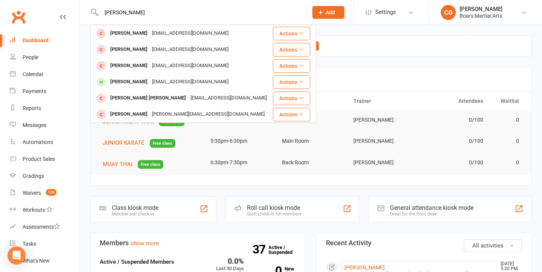
drag, startPoint x: 126, startPoint y: 11, endPoint x: 85, endPoint y: 13, distance: 40.3
click at [86, 13] on react-component "[PERSON_NAME] [PERSON_NAME] [EMAIL_ADDRESS][DOMAIN_NAME] Actions [PERSON_NAME] …" at bounding box center [151, 12] width 303 height 24
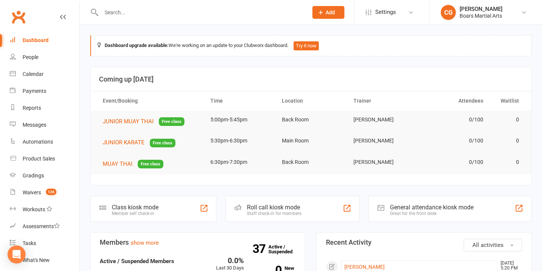
click at [171, 9] on input "text" at bounding box center [201, 12] width 204 height 11
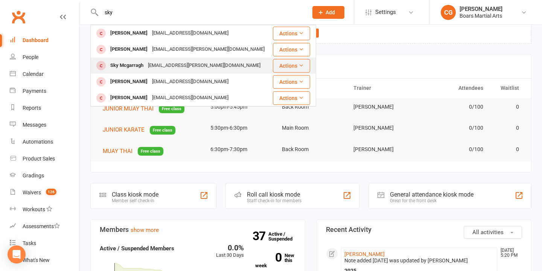
scroll to position [14, 0]
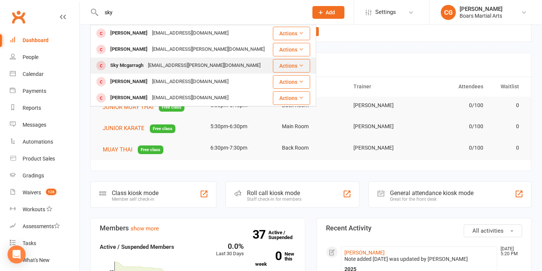
type input "sky"
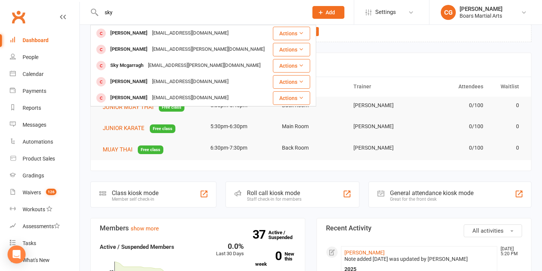
click at [146, 66] on div "[EMAIL_ADDRESS][PERSON_NAME][DOMAIN_NAME]" at bounding box center [204, 65] width 117 height 11
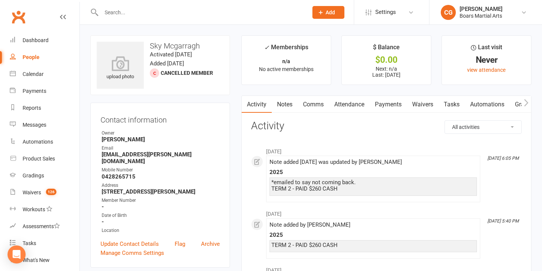
click at [178, 12] on input "text" at bounding box center [201, 12] width 204 height 11
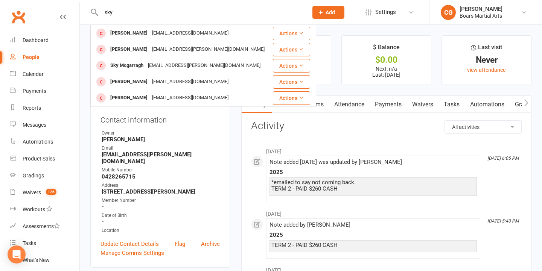
drag, startPoint x: 142, startPoint y: 14, endPoint x: 170, endPoint y: 15, distance: 27.9
click at [168, 15] on input "sky" at bounding box center [201, 12] width 204 height 11
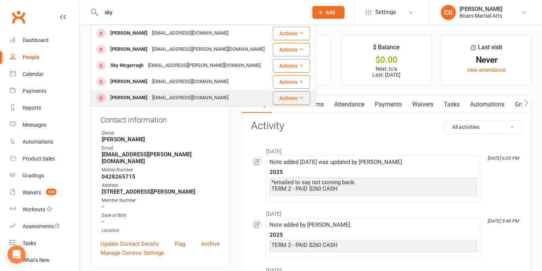
type input "sky"
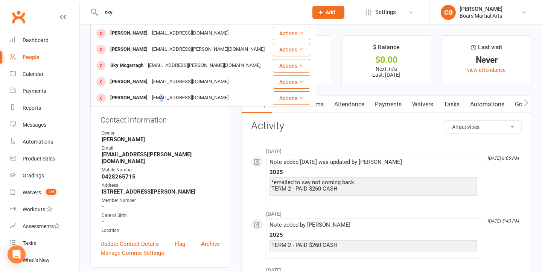
click at [151, 96] on div "[EMAIL_ADDRESS][DOMAIN_NAME]" at bounding box center [190, 98] width 81 height 11
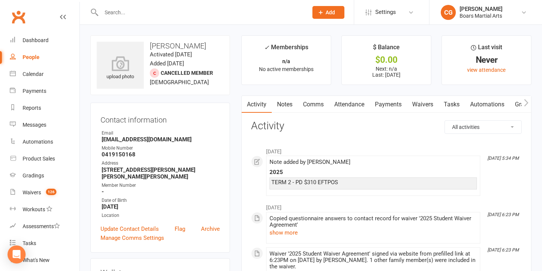
click at [283, 105] on link "Notes" at bounding box center [285, 104] width 26 height 17
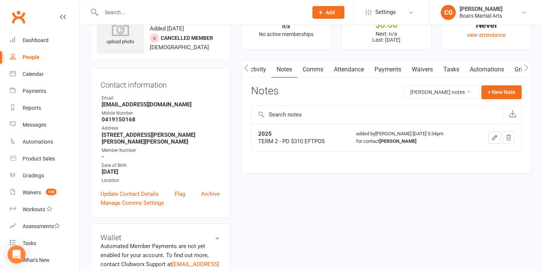
scroll to position [35, 0]
click at [491, 134] on icon "button" at bounding box center [494, 137] width 7 height 7
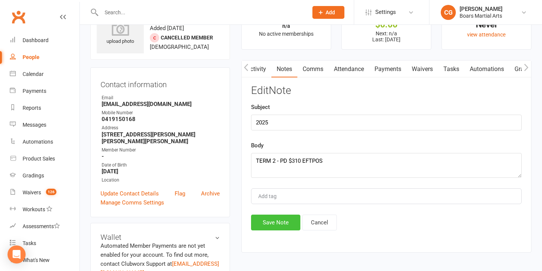
scroll to position [37, 0]
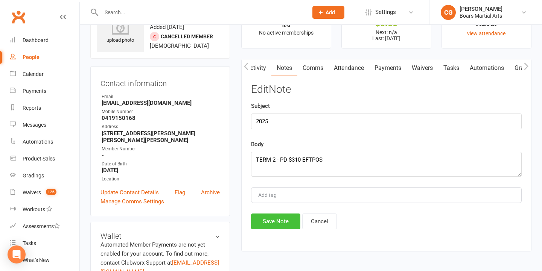
click at [283, 219] on button "Save Note" at bounding box center [275, 222] width 49 height 16
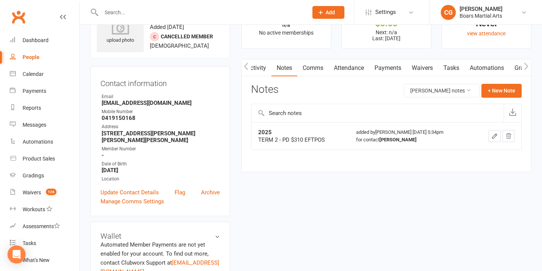
scroll to position [0, 0]
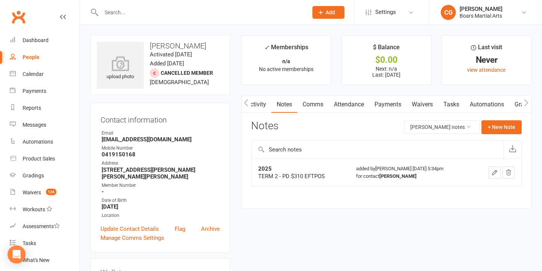
click at [140, 15] on input "text" at bounding box center [201, 12] width 204 height 11
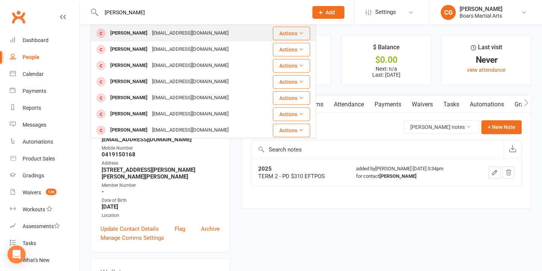
type input "[PERSON_NAME]"
click at [150, 37] on div "[EMAIL_ADDRESS][DOMAIN_NAME]" at bounding box center [190, 33] width 81 height 11
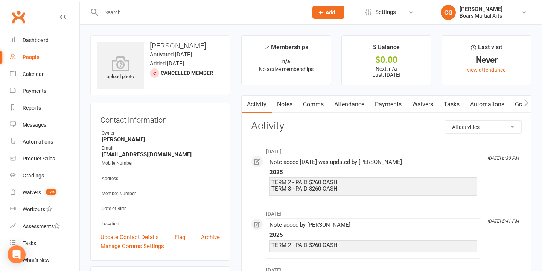
click at [285, 106] on link "Notes" at bounding box center [285, 104] width 26 height 17
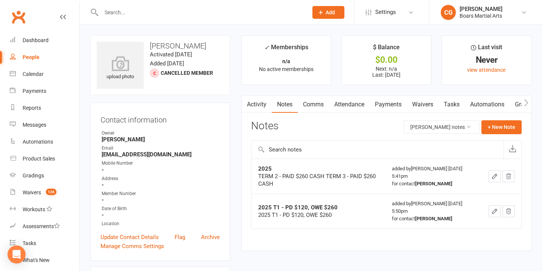
click at [256, 106] on link "Activity" at bounding box center [257, 104] width 30 height 17
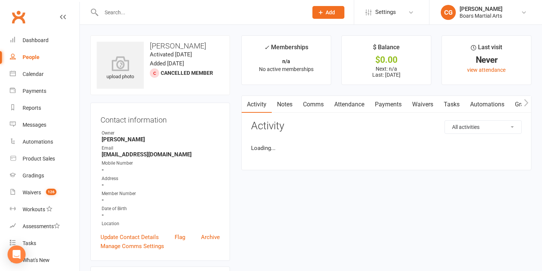
click at [292, 106] on link "Notes" at bounding box center [285, 104] width 26 height 17
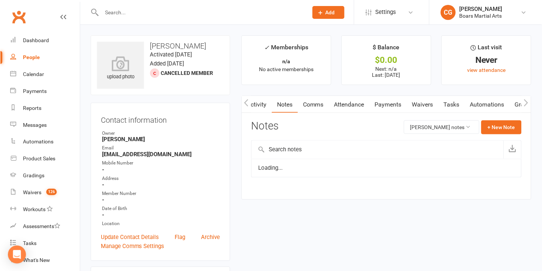
scroll to position [0, 0]
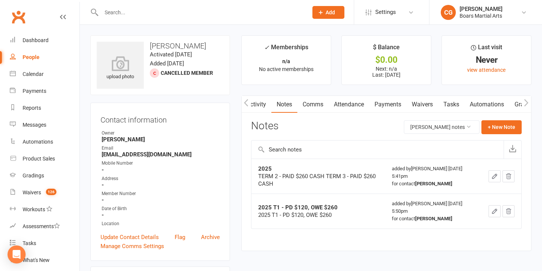
click at [183, 11] on input "text" at bounding box center [201, 12] width 204 height 11
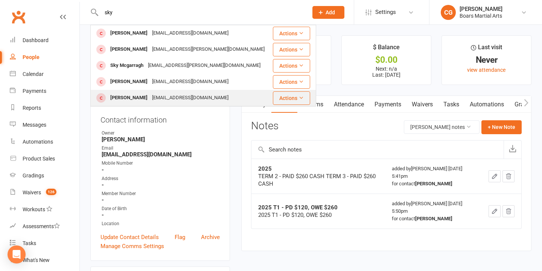
type input "sky"
click at [154, 96] on div "[EMAIL_ADDRESS][DOMAIN_NAME]" at bounding box center [190, 98] width 81 height 11
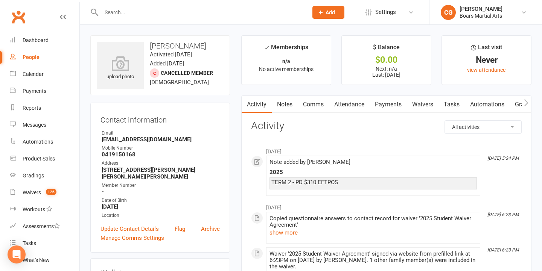
click at [286, 103] on link "Notes" at bounding box center [285, 104] width 26 height 17
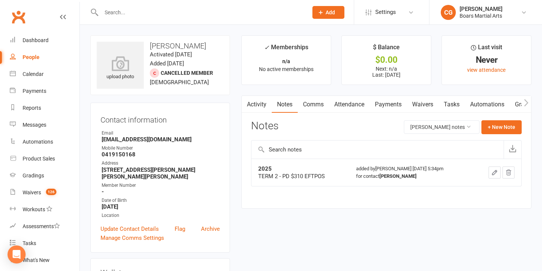
click at [493, 172] on icon "button" at bounding box center [494, 172] width 7 height 7
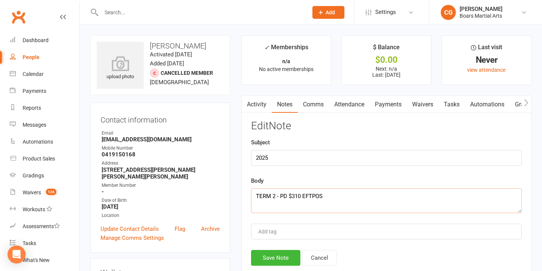
click at [258, 195] on textarea "TERM 2 - PD $310 EFTPOS" at bounding box center [386, 201] width 271 height 25
click at [256, 196] on textarea "TERM 2 - PD $310 EFTPOS" at bounding box center [386, 201] width 271 height 25
click at [283, 259] on button "Save Note" at bounding box center [275, 258] width 49 height 16
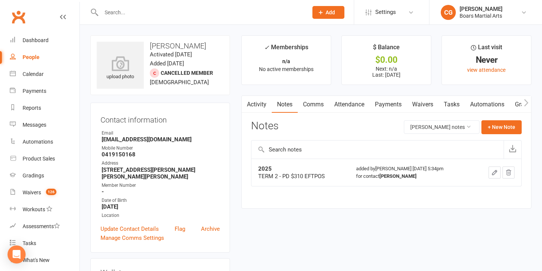
click at [260, 104] on link "Activity" at bounding box center [257, 104] width 30 height 17
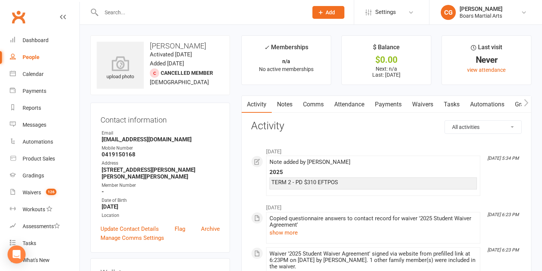
click at [175, 14] on input "text" at bounding box center [201, 12] width 204 height 11
click at [184, 18] on div at bounding box center [196, 12] width 212 height 24
click at [157, 10] on input "text" at bounding box center [201, 12] width 204 height 11
click at [41, 42] on div "Dashboard" at bounding box center [36, 40] width 26 height 6
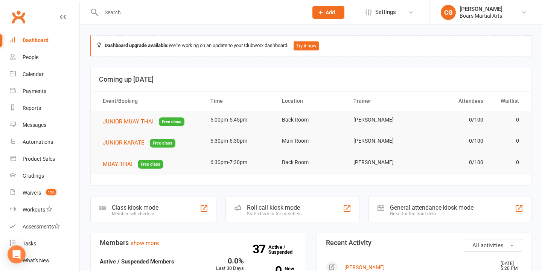
click at [224, 17] on input "text" at bounding box center [201, 12] width 204 height 11
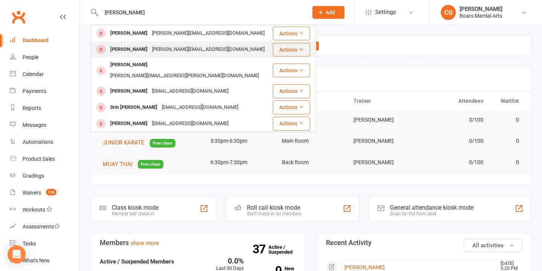
type input "[PERSON_NAME]"
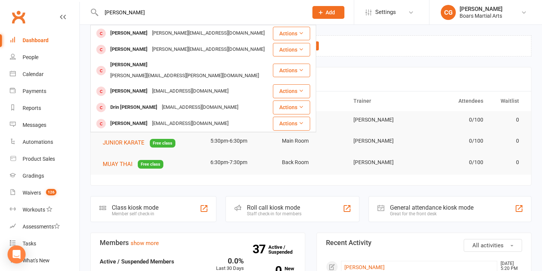
click at [172, 51] on div "[PERSON_NAME][EMAIL_ADDRESS][DOMAIN_NAME]" at bounding box center [208, 49] width 117 height 11
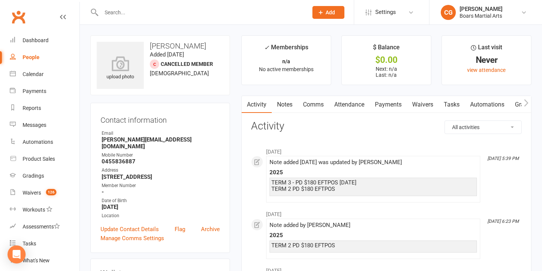
click at [284, 105] on link "Notes" at bounding box center [285, 104] width 26 height 17
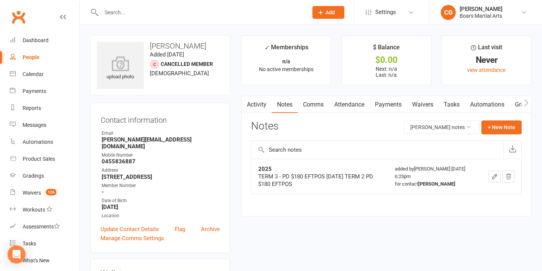
click at [491, 176] on icon "button" at bounding box center [494, 176] width 7 height 7
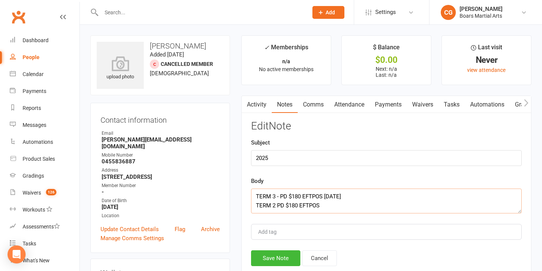
click at [257, 195] on textarea "TERM 3 - PD $180 EFTPOS [DATE] TERM 2 PD $180 EFTPOS" at bounding box center [386, 201] width 271 height 25
click at [270, 195] on textarea "TERM 3 - PD $180 EFTPOS [DATE] TERM 2 PD $180 EFTPOS" at bounding box center [386, 201] width 271 height 25
type textarea "TERM 4 - PAID $180 EFTPOS [DATE] TERM 3 - PD $180 EFTPOS [DATE] TERM 2 PD $180 …"
click at [271, 256] on button "Save Note" at bounding box center [275, 258] width 49 height 16
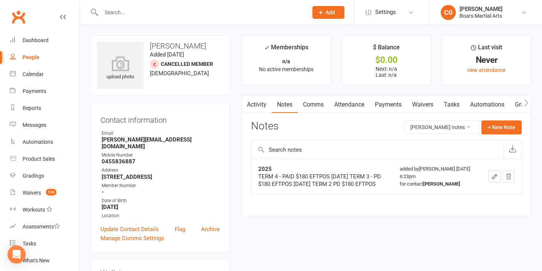
click at [195, 14] on input "text" at bounding box center [201, 12] width 204 height 11
type input "[PERSON_NAME]"
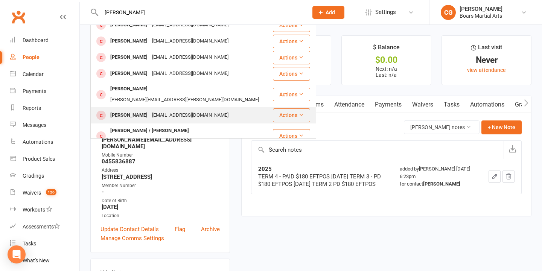
scroll to position [27, 0]
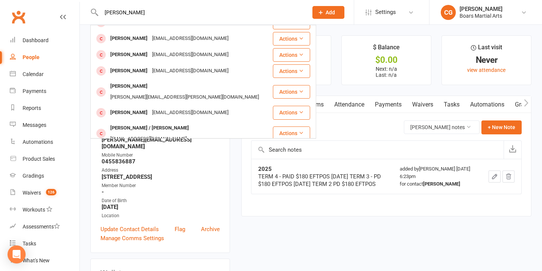
click at [150, 107] on div "[EMAIL_ADDRESS][DOMAIN_NAME]" at bounding box center [190, 112] width 81 height 11
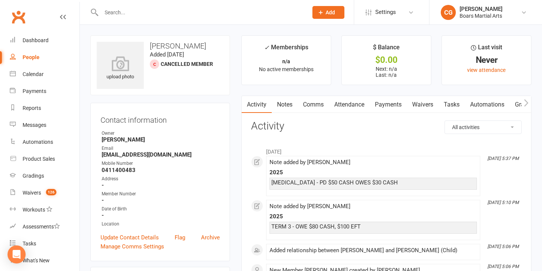
click at [285, 108] on link "Notes" at bounding box center [285, 104] width 26 height 17
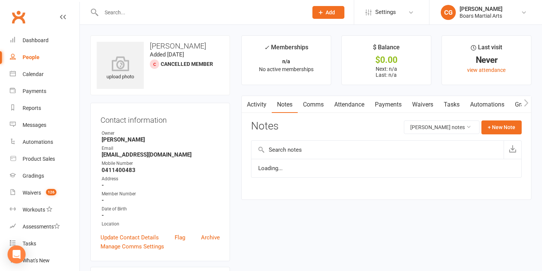
scroll to position [1, 0]
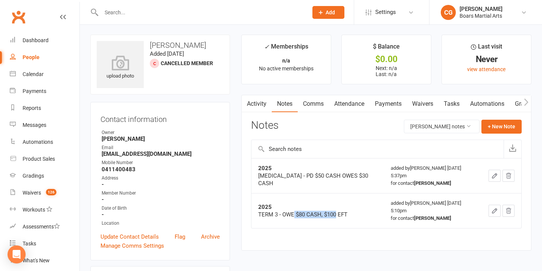
drag, startPoint x: 306, startPoint y: 202, endPoint x: 336, endPoint y: 202, distance: 30.5
click at [336, 211] on div "TERM 3 - OWE $80 CASH, $100 EFT" at bounding box center [317, 215] width 119 height 8
drag, startPoint x: 287, startPoint y: 204, endPoint x: 319, endPoint y: 204, distance: 32.7
click at [319, 211] on div "TERM 3 - OWE $80 CASH, $100 EFT" at bounding box center [317, 215] width 119 height 8
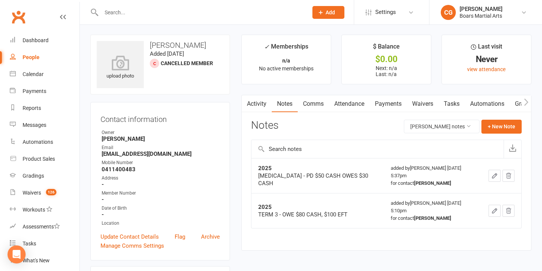
click at [320, 211] on div "TERM 3 - OWE $80 CASH, $100 EFT" at bounding box center [317, 215] width 119 height 8
click at [321, 176] on div "[MEDICAL_DATA] - PD $50 CASH OWES $30 CASH" at bounding box center [317, 179] width 119 height 15
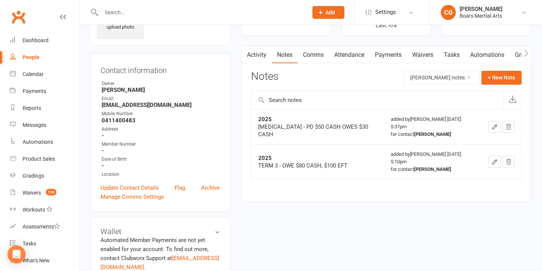
click at [167, 155] on ul "Owner [PERSON_NAME] Email [EMAIL_ADDRESS][DOMAIN_NAME] Mobile Number [PHONE_NUM…" at bounding box center [159, 129] width 119 height 98
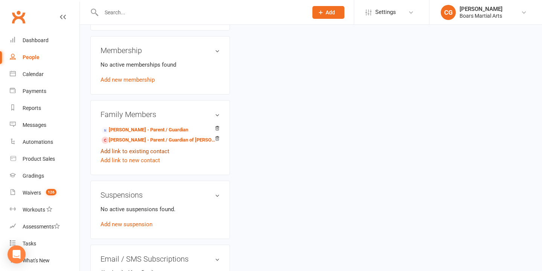
scroll to position [298, 0]
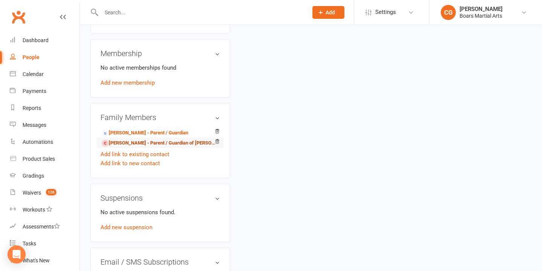
click at [130, 142] on link "[PERSON_NAME] - Parent / Guardian of [PERSON_NAME]" at bounding box center [159, 143] width 114 height 8
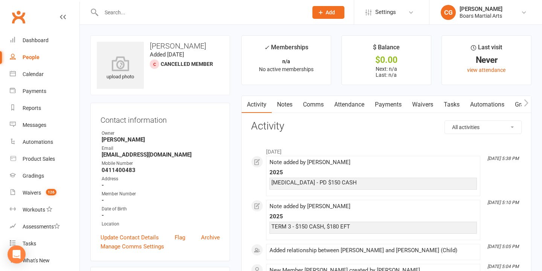
click at [335, 9] on button "Add" at bounding box center [328, 12] width 32 height 13
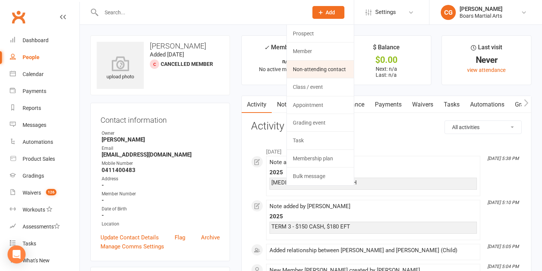
click at [314, 65] on link "Non-attending contact" at bounding box center [320, 69] width 67 height 17
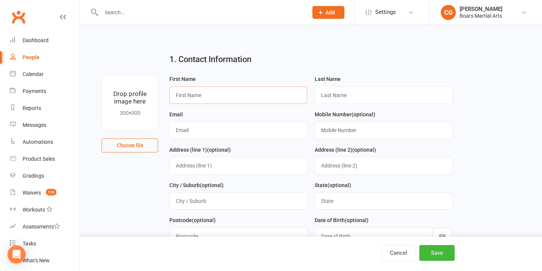
click at [202, 91] on input "text" at bounding box center [238, 95] width 138 height 17
type input "[PERSON_NAME]"
type input "A"
type input "ANSARI"
click at [190, 129] on input "text" at bounding box center [238, 130] width 138 height 17
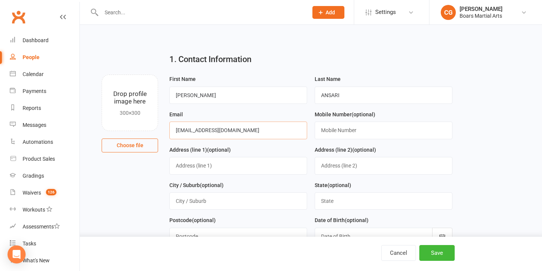
type input "[EMAIL_ADDRESS][DOMAIN_NAME]"
type input "0"
click at [337, 126] on input "text" at bounding box center [384, 130] width 138 height 17
type input "0451598599"
click at [429, 248] on button "Save" at bounding box center [436, 253] width 35 height 16
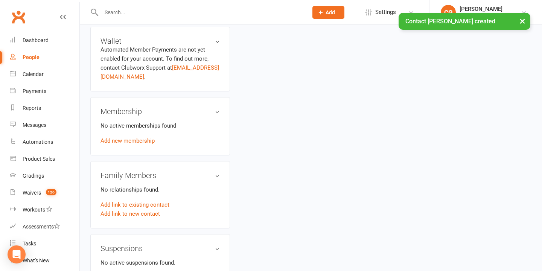
scroll to position [226, 0]
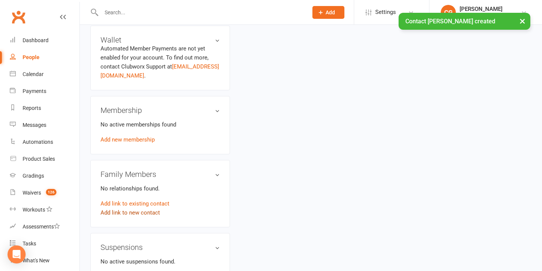
click at [139, 212] on link "Add link to new contact" at bounding box center [129, 212] width 59 height 9
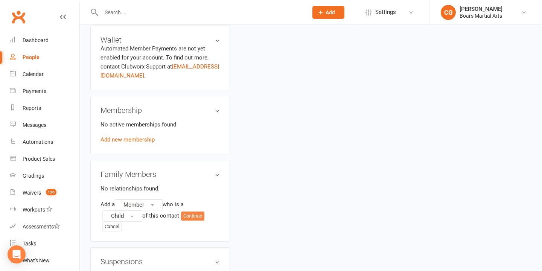
click at [197, 215] on button "Continue" at bounding box center [192, 215] width 23 height 9
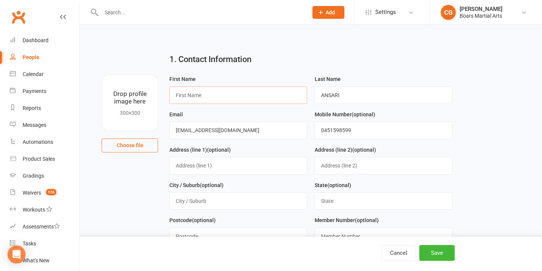
scroll to position [3, 0]
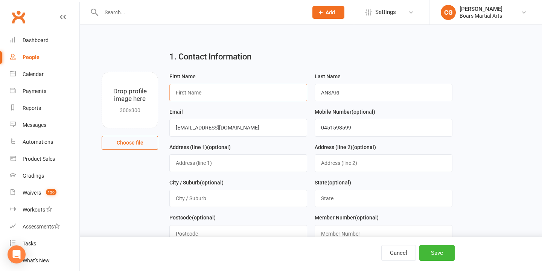
click at [211, 92] on input "text" at bounding box center [238, 92] width 138 height 17
type input "Taha"
drag, startPoint x: 294, startPoint y: 93, endPoint x: 288, endPoint y: 93, distance: 6.4
click at [288, 93] on form "First Name [PERSON_NAME] Last Name [PERSON_NAME] Email [EMAIL_ADDRESS][DOMAIN_N…" at bounding box center [311, 195] width 290 height 247
type input "Anbardar"
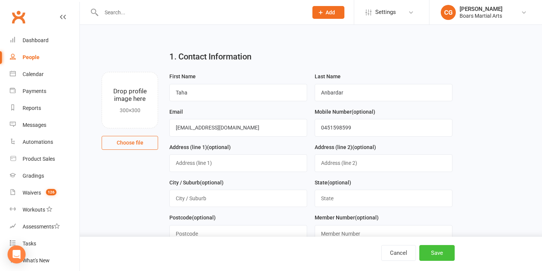
scroll to position [3, 0]
click at [445, 252] on button "Save" at bounding box center [436, 253] width 35 height 16
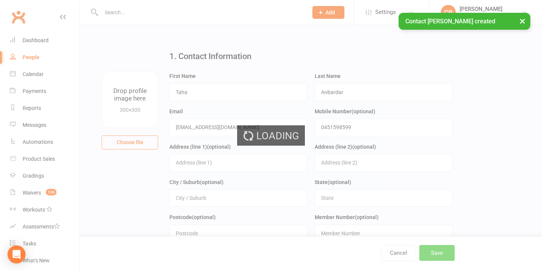
scroll to position [0, 0]
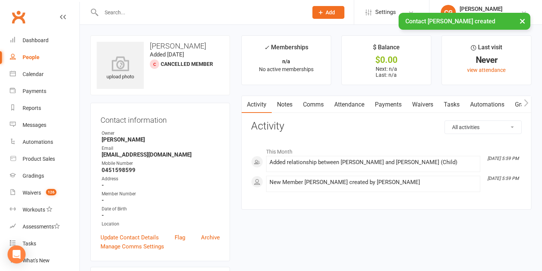
click at [137, 13] on div "× Contact [PERSON_NAME] created" at bounding box center [266, 13] width 532 height 0
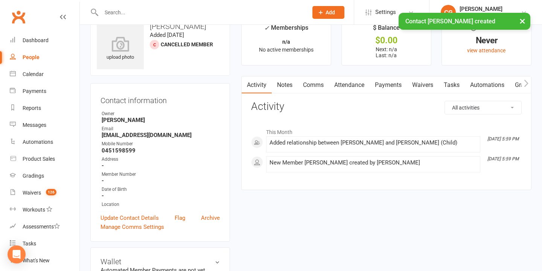
click at [117, 10] on input "text" at bounding box center [201, 12] width 204 height 11
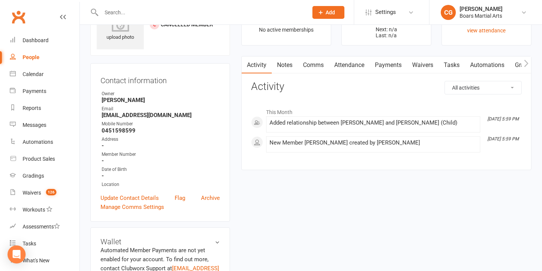
scroll to position [40, 0]
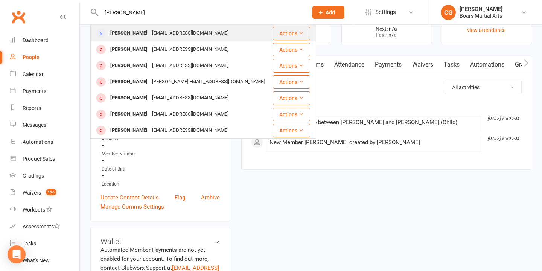
type input "[PERSON_NAME]"
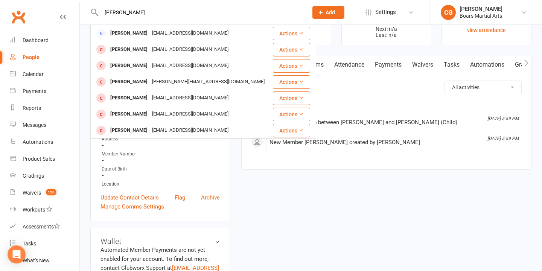
click at [144, 32] on div "[PERSON_NAME]" at bounding box center [129, 33] width 42 height 11
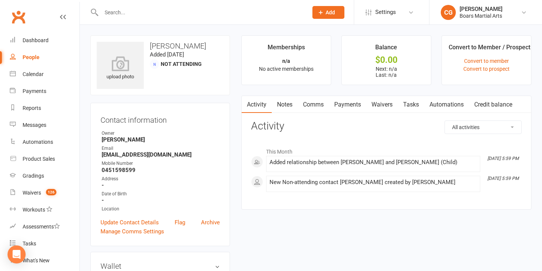
drag, startPoint x: 387, startPoint y: 103, endPoint x: 377, endPoint y: 103, distance: 9.8
click at [387, 103] on link "Waivers" at bounding box center [382, 104] width 32 height 17
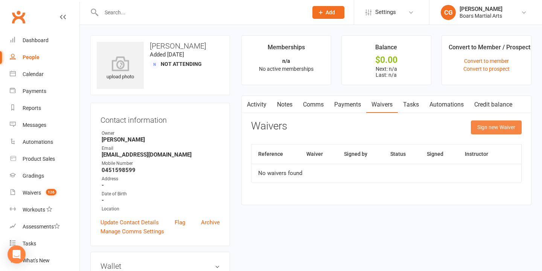
click at [496, 127] on button "Sign new Waiver" at bounding box center [496, 127] width 51 height 14
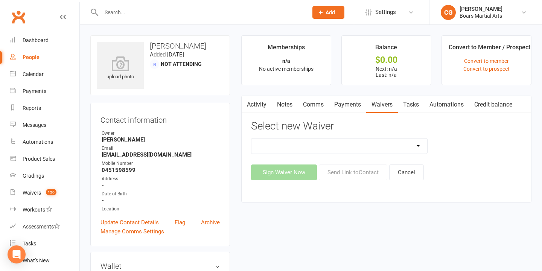
click at [367, 146] on select "2024 Student Waiver Agreement 2025 Student Waiver Agreement Update Of Contact D…" at bounding box center [339, 145] width 176 height 15
select select "13115"
click at [251, 138] on select "2024 Student Waiver Agreement 2025 Student Waiver Agreement Update Of Contact D…" at bounding box center [339, 145] width 176 height 15
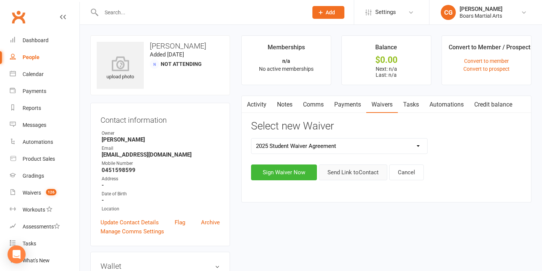
click at [336, 173] on button "Send Link to Contact" at bounding box center [353, 172] width 68 height 16
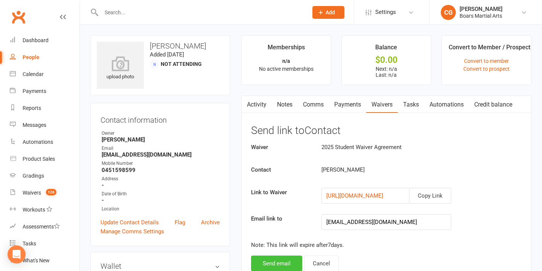
click at [278, 260] on button "Send email" at bounding box center [276, 264] width 51 height 16
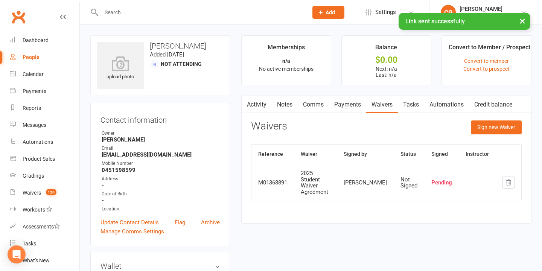
click at [255, 105] on link "Activity" at bounding box center [257, 104] width 30 height 17
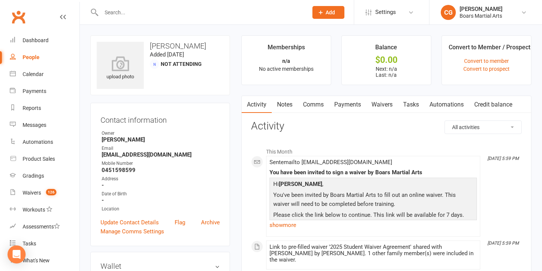
click at [149, 17] on input "text" at bounding box center [201, 12] width 204 height 11
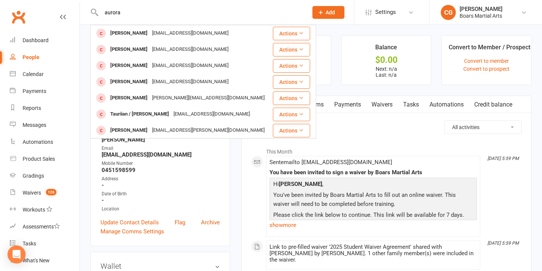
type input "aurora"
click at [136, 34] on div "[PERSON_NAME]" at bounding box center [129, 33] width 42 height 11
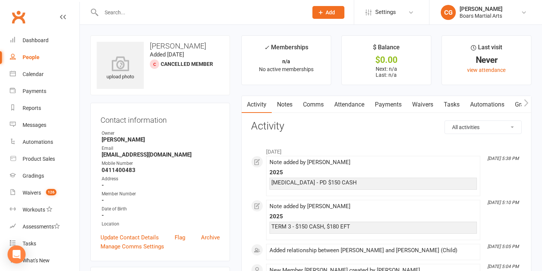
drag, startPoint x: 290, startPoint y: 105, endPoint x: 286, endPoint y: 103, distance: 4.4
click at [290, 105] on link "Notes" at bounding box center [285, 104] width 26 height 17
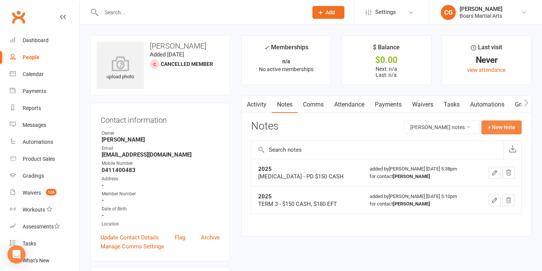
click at [495, 128] on button "+ New Note" at bounding box center [501, 127] width 40 height 14
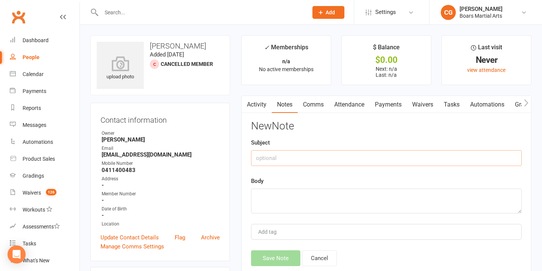
click at [287, 157] on input "text" at bounding box center [386, 158] width 271 height 16
type input "quoted"
type textarea "$150 + $75 cash fees"
click at [287, 259] on button "Save Note" at bounding box center [275, 258] width 49 height 16
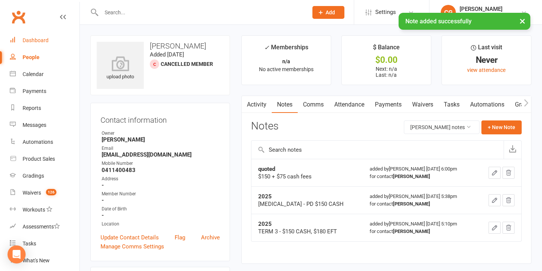
click at [39, 40] on div "Dashboard" at bounding box center [36, 40] width 26 height 6
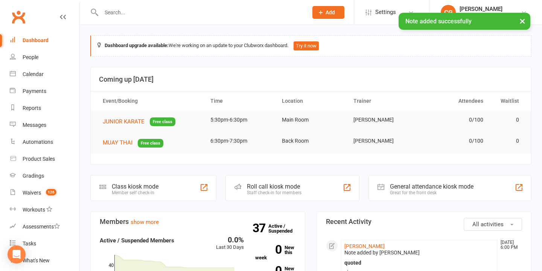
click at [155, 10] on input "text" at bounding box center [201, 12] width 204 height 11
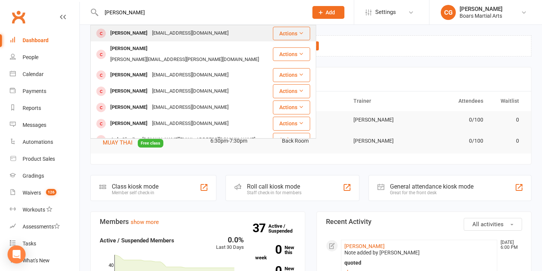
type input "[PERSON_NAME]"
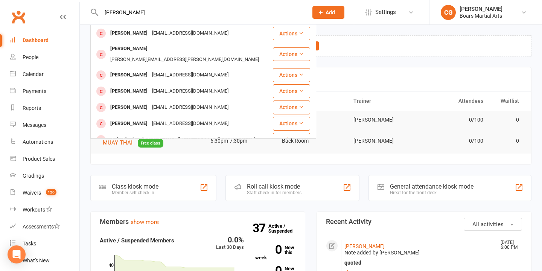
click at [122, 36] on div "[PERSON_NAME]" at bounding box center [129, 33] width 42 height 11
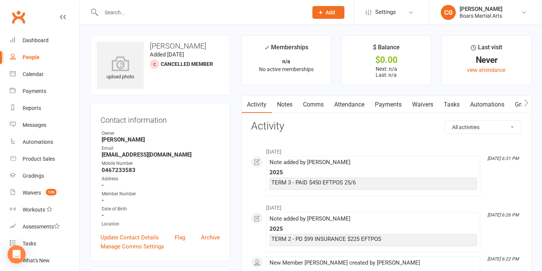
click at [286, 103] on link "Notes" at bounding box center [285, 104] width 26 height 17
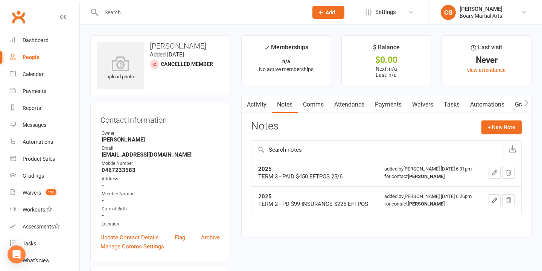
click at [491, 176] on icon "button" at bounding box center [494, 172] width 7 height 7
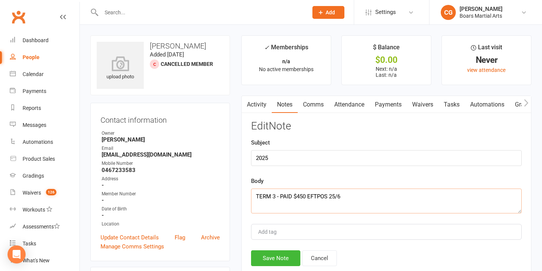
click at [256, 193] on textarea "TERM 3 - PAID $450 EFTPOS 25/6" at bounding box center [386, 201] width 271 height 25
click at [269, 195] on textarea "TERM 3 - PAID $450 EFTPOS 25/6" at bounding box center [386, 201] width 271 height 25
type textarea "TERM 4 - PAID $380 CASH [DATE] TERM 3 - PAID $450 EFTPOS 25/6"
click at [276, 255] on button "Save Note" at bounding box center [275, 258] width 49 height 16
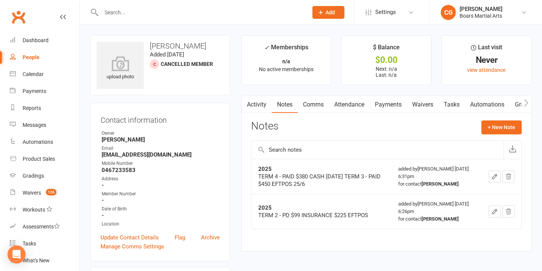
click at [136, 15] on input "text" at bounding box center [201, 12] width 204 height 11
click at [115, 8] on input "text" at bounding box center [201, 12] width 204 height 11
click at [116, 12] on input "text" at bounding box center [201, 12] width 204 height 11
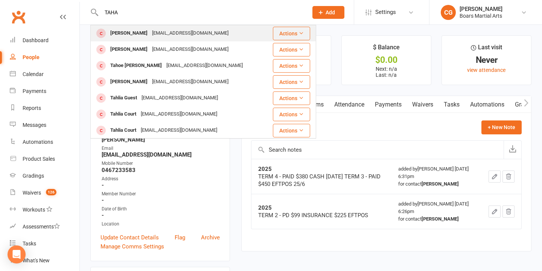
type input "TAHA"
click at [128, 34] on div "[PERSON_NAME]" at bounding box center [129, 33] width 42 height 11
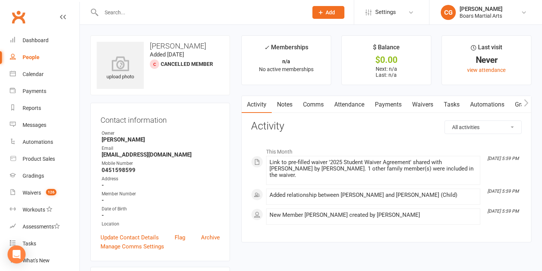
click at [287, 102] on link "Notes" at bounding box center [285, 104] width 26 height 17
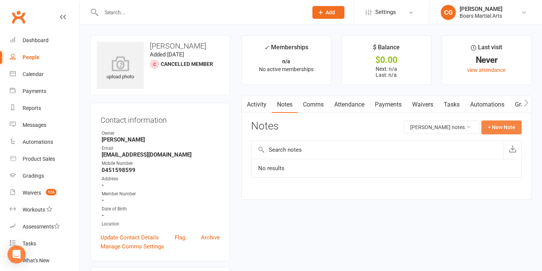
click at [495, 128] on button "+ New Note" at bounding box center [501, 127] width 40 height 14
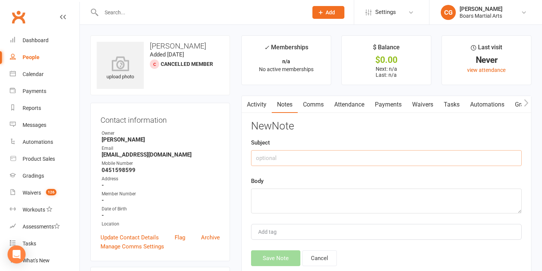
click at [276, 160] on input "text" at bounding box center [386, 158] width 271 height 16
type input "2025"
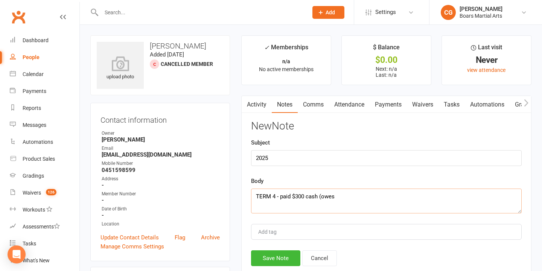
click at [343, 198] on textarea "TERM 4 - paid $300 cash (owes" at bounding box center [386, 201] width 271 height 25
type textarea "TERM 4 - paid $300 cash (owes $145)"
click at [270, 255] on button "Save Note" at bounding box center [275, 258] width 49 height 16
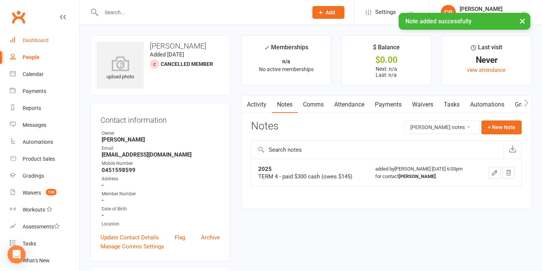
click at [39, 36] on link "Dashboard" at bounding box center [45, 40] width 70 height 17
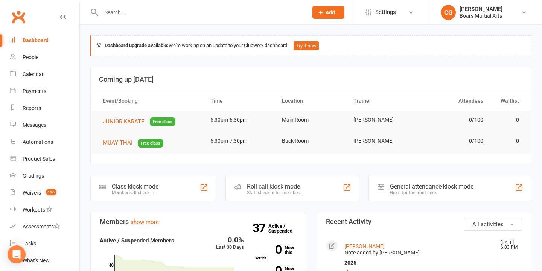
click at [134, 9] on input "text" at bounding box center [201, 12] width 204 height 11
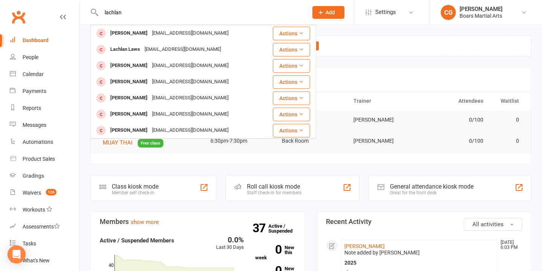
type input "lachlan"
click at [336, 11] on button "Add" at bounding box center [328, 12] width 32 height 13
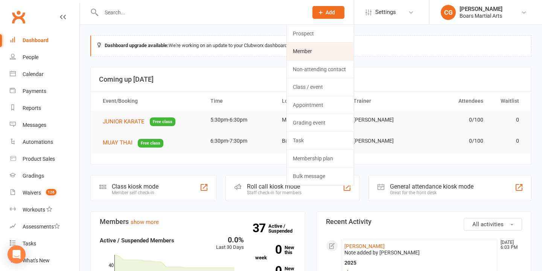
click at [308, 47] on link "Member" at bounding box center [320, 51] width 67 height 17
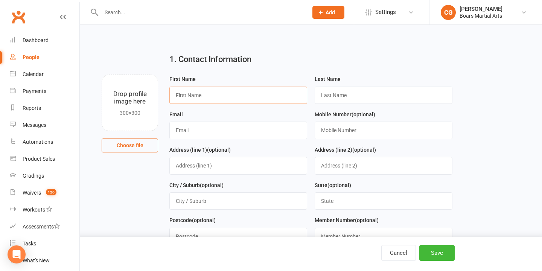
click at [211, 94] on input "text" at bounding box center [238, 95] width 138 height 17
type input "Lachlan"
type input "[PERSON_NAME]"
type input "[EMAIL_ADDRESS][DOMAIN_NAME]"
type input "0413311738"
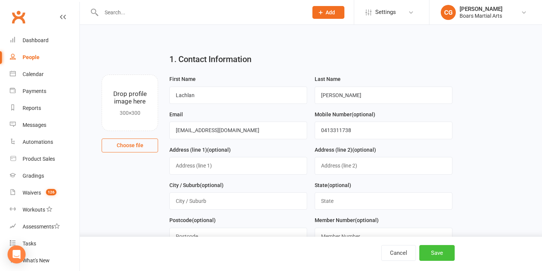
click at [439, 251] on button "Save" at bounding box center [436, 253] width 35 height 16
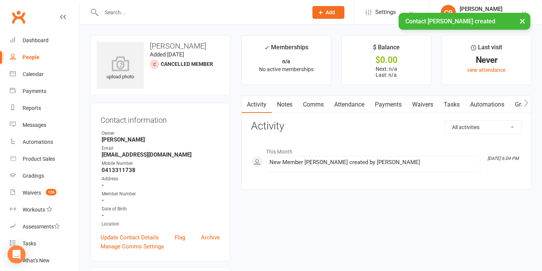
click at [392, 103] on link "Payments" at bounding box center [388, 104] width 37 height 17
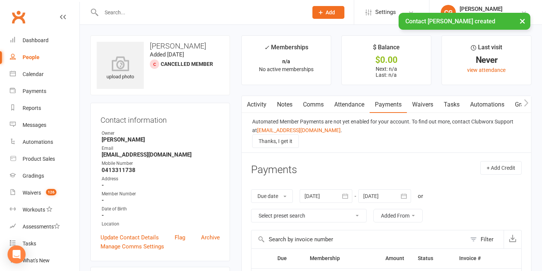
click at [426, 104] on link "Waivers" at bounding box center [423, 104] width 32 height 17
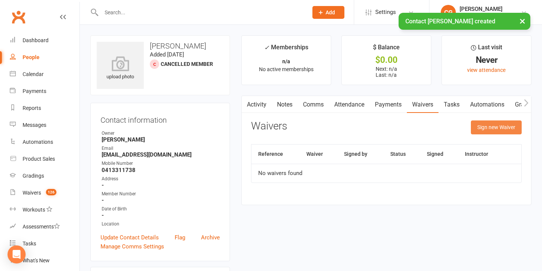
click at [510, 131] on button "Sign new Waiver" at bounding box center [496, 127] width 51 height 14
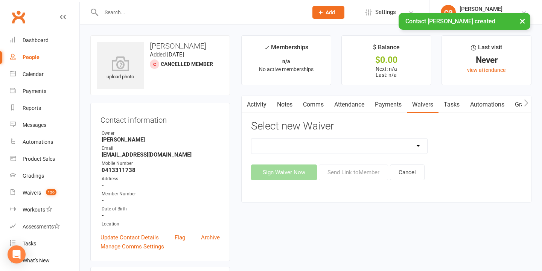
click at [294, 148] on select "2024 Student Waiver Agreement 2025 Student Waiver Agreement Update Of Contact D…" at bounding box center [339, 145] width 176 height 15
select select "13115"
click at [251, 138] on select "2024 Student Waiver Agreement 2025 Student Waiver Agreement Update Of Contact D…" at bounding box center [339, 145] width 176 height 15
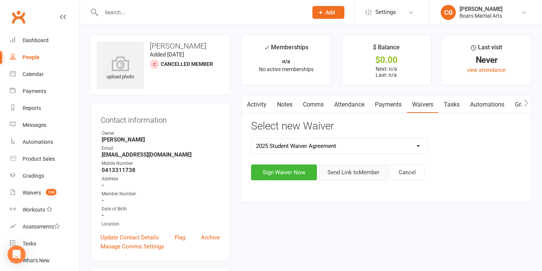
click at [335, 178] on button "Send Link to Member" at bounding box center [353, 172] width 69 height 16
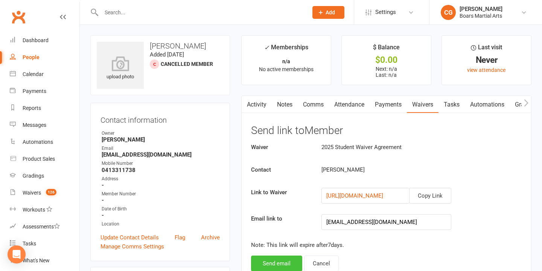
click at [286, 261] on button "Send email" at bounding box center [276, 264] width 51 height 16
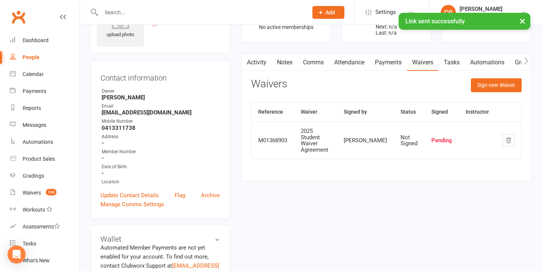
scroll to position [40, 0]
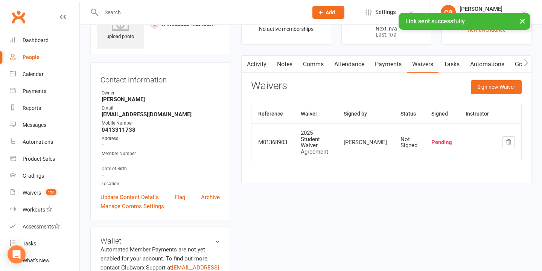
click at [279, 65] on link "Notes" at bounding box center [285, 64] width 26 height 17
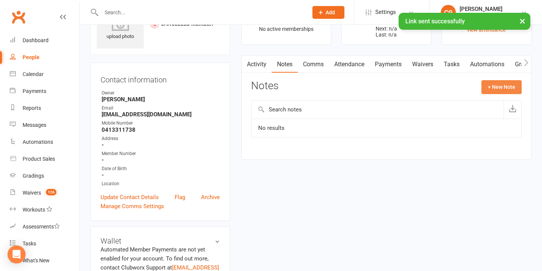
click at [509, 86] on button "+ New Note" at bounding box center [501, 87] width 40 height 14
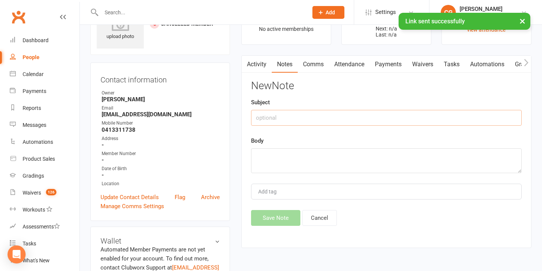
click at [356, 116] on input "text" at bounding box center [386, 118] width 271 height 16
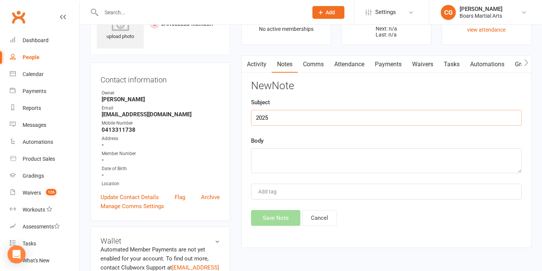
type input "2025"
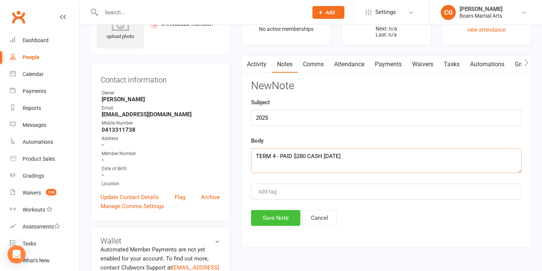
type textarea "TERM 4 - PAID $280 CASH [DATE]"
click at [282, 214] on button "Save Note" at bounding box center [275, 218] width 49 height 16
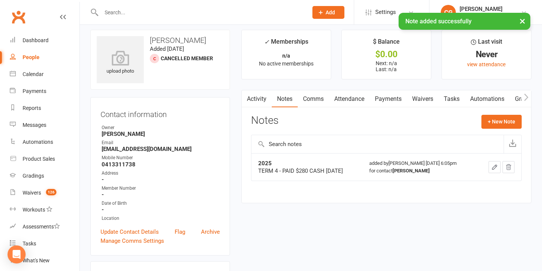
scroll to position [9, 0]
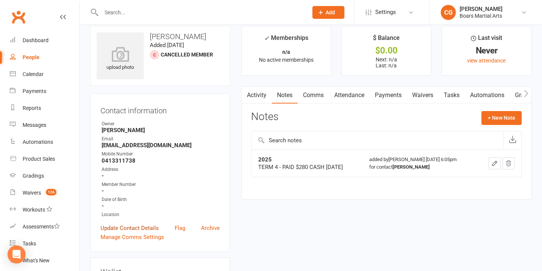
click at [143, 226] on link "Update Contact Details" at bounding box center [129, 228] width 58 height 9
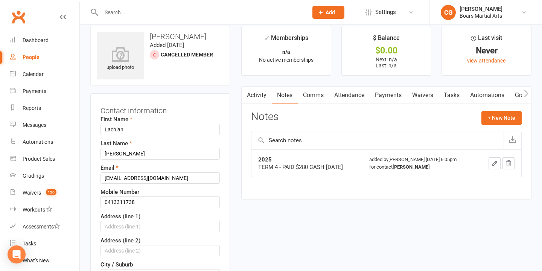
scroll to position [35, 0]
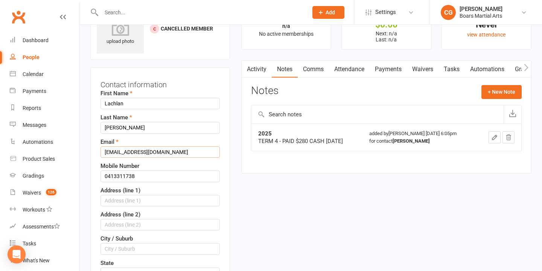
click at [124, 153] on input "[EMAIL_ADDRESS][DOMAIN_NAME]" at bounding box center [159, 151] width 119 height 11
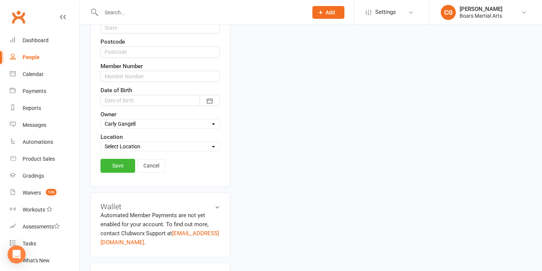
scroll to position [292, 0]
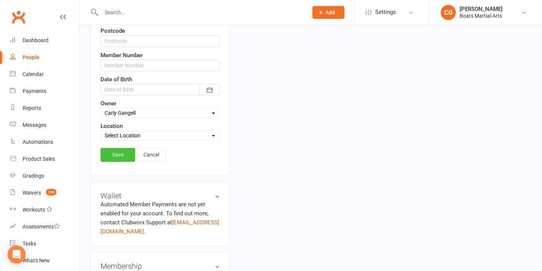
type input "[EMAIL_ADDRESS][DOMAIN_NAME]"
click at [118, 157] on link "Save" at bounding box center [117, 155] width 35 height 14
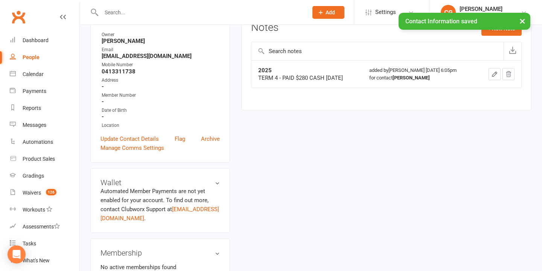
scroll to position [0, 0]
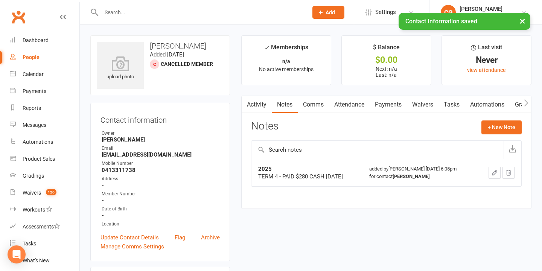
click at [424, 106] on link "Waivers" at bounding box center [423, 104] width 32 height 17
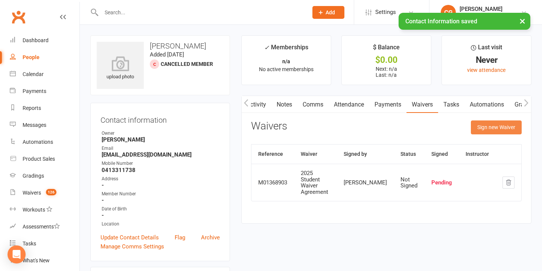
drag, startPoint x: 495, startPoint y: 123, endPoint x: 491, endPoint y: 126, distance: 5.1
click at [495, 123] on button "Sign new Waiver" at bounding box center [496, 127] width 51 height 14
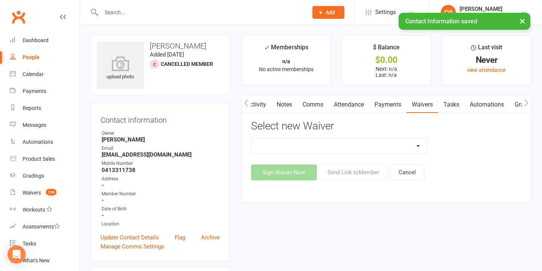
click at [357, 137] on div "Select new Waiver 2024 Student Waiver Agreement 2025 Student Waiver Agreement U…" at bounding box center [386, 150] width 271 height 60
click at [336, 151] on select "2024 Student Waiver Agreement 2025 Student Waiver Agreement Update Of Contact D…" at bounding box center [339, 145] width 176 height 15
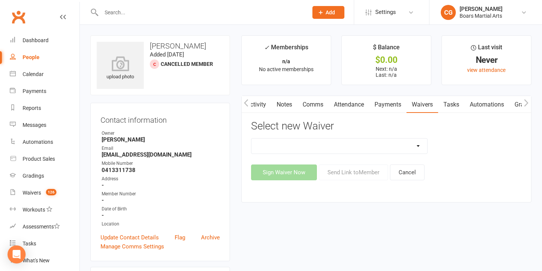
select select "13115"
click at [251, 138] on select "2024 Student Waiver Agreement 2025 Student Waiver Agreement Update Of Contact D…" at bounding box center [339, 145] width 176 height 15
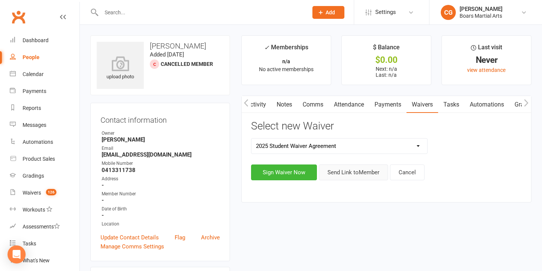
click at [333, 172] on button "Send Link to Member" at bounding box center [353, 172] width 69 height 16
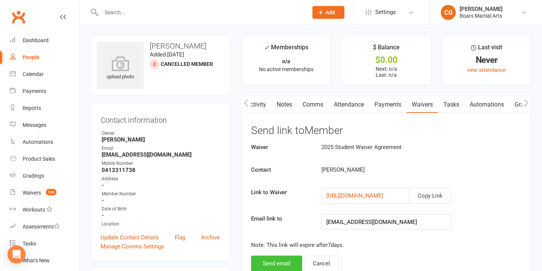
click at [287, 260] on button "Send email" at bounding box center [276, 264] width 51 height 16
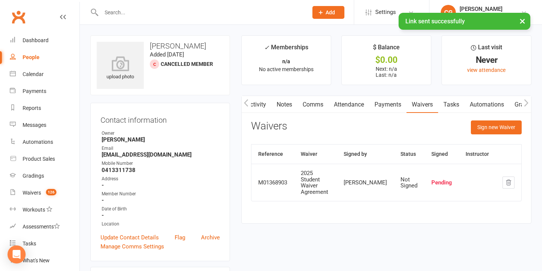
click at [245, 105] on icon "button" at bounding box center [246, 103] width 5 height 8
click at [258, 104] on link "Activity" at bounding box center [257, 104] width 30 height 17
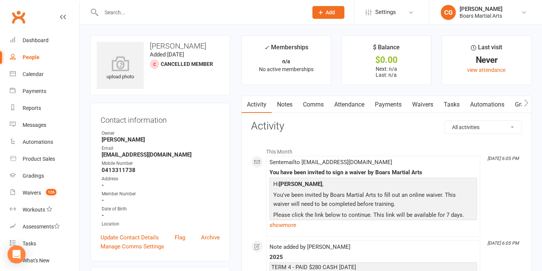
click at [287, 105] on link "Notes" at bounding box center [285, 104] width 26 height 17
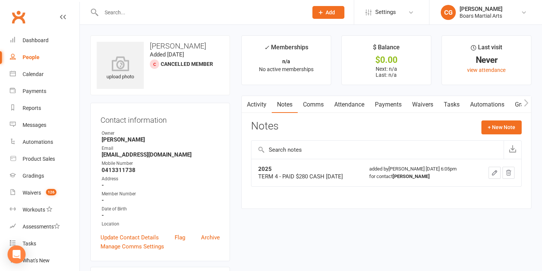
click at [260, 105] on link "Activity" at bounding box center [257, 104] width 30 height 17
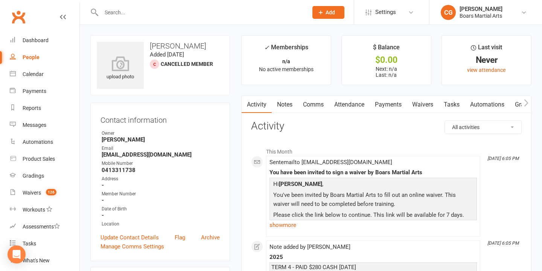
click at [254, 104] on link "Activity" at bounding box center [257, 104] width 30 height 17
click at [288, 106] on link "Notes" at bounding box center [284, 104] width 26 height 17
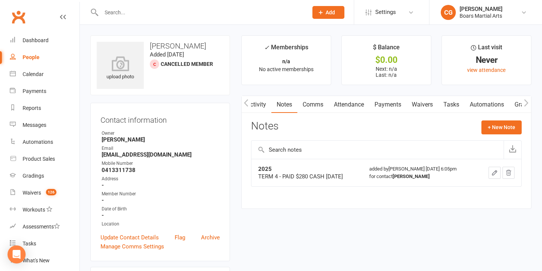
click at [158, 14] on input "text" at bounding box center [201, 12] width 204 height 11
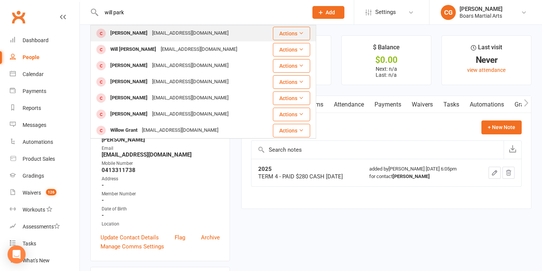
type input "will park"
click at [157, 30] on div "[EMAIL_ADDRESS][DOMAIN_NAME]" at bounding box center [190, 33] width 81 height 11
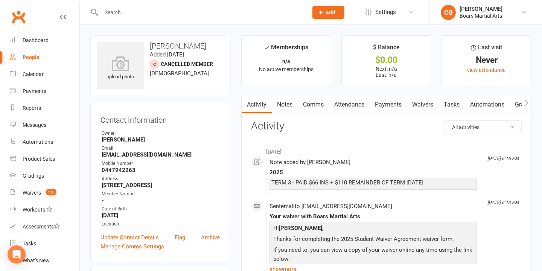
click at [289, 105] on link "Notes" at bounding box center [285, 104] width 26 height 17
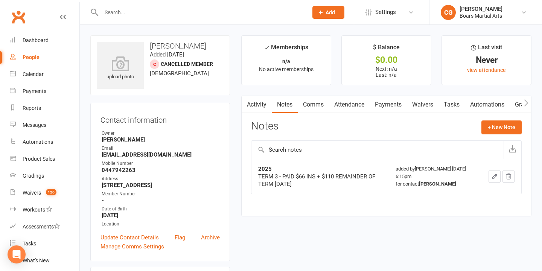
click at [493, 176] on icon "button" at bounding box center [494, 176] width 7 height 7
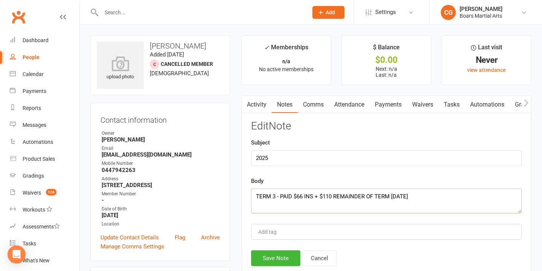
click at [255, 193] on textarea "TERM 3 - PAID $66 INS + $110 REMAINDER OF TERM [DATE]" at bounding box center [386, 201] width 271 height 25
click at [271, 195] on textarea "TERM 3 - PAID $66 INS + $110 REMAINDER OF TERM [DATE]" at bounding box center [386, 201] width 271 height 25
type textarea "TERM 4 - TERM 3 - PAID $66 INS + $110 REMAINDER OF TERM [DATE]"
click at [278, 257] on button "Save Note" at bounding box center [275, 258] width 49 height 16
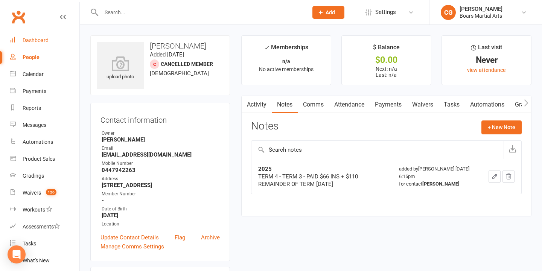
click at [41, 36] on link "Dashboard" at bounding box center [45, 40] width 70 height 17
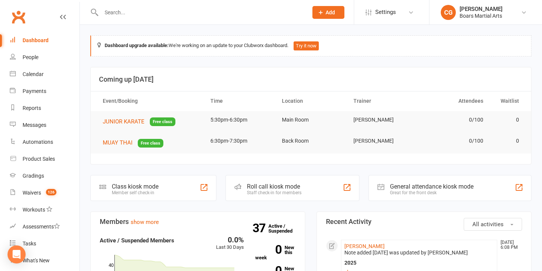
click at [162, 12] on input "text" at bounding box center [201, 12] width 204 height 11
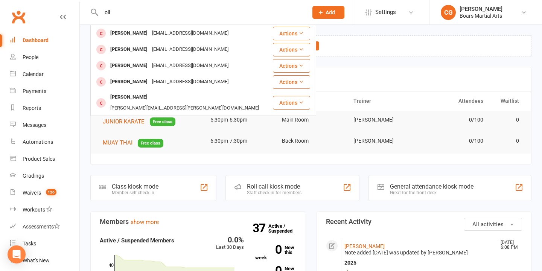
type input "oll"
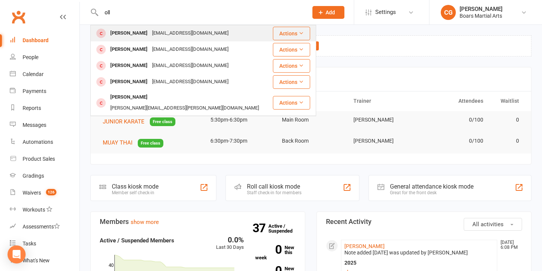
click at [160, 33] on div "[EMAIL_ADDRESS][DOMAIN_NAME]" at bounding box center [190, 33] width 81 height 11
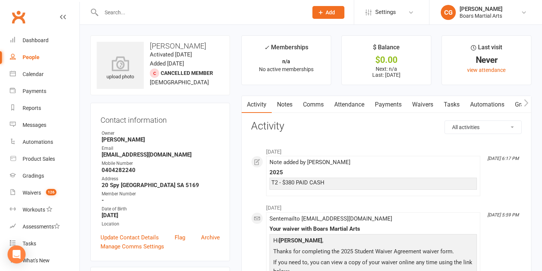
click at [281, 104] on link "Notes" at bounding box center [285, 104] width 26 height 17
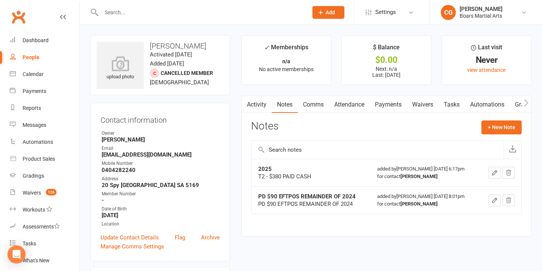
click at [491, 169] on icon "button" at bounding box center [494, 172] width 7 height 7
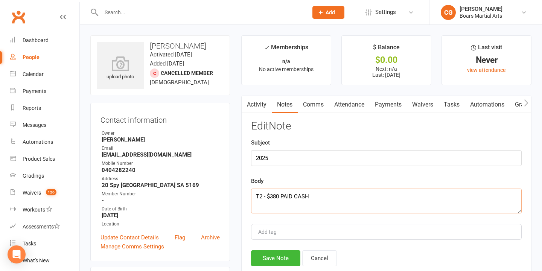
click at [256, 194] on textarea "T2 - $380 PAID CASH" at bounding box center [386, 201] width 271 height 25
click at [260, 196] on textarea "T2 - $380 PAID CASH" at bounding box center [386, 201] width 271 height 25
click at [267, 195] on textarea "[MEDICAL_DATA] - [DATE] CASH T2 - $380 PAID CASH" at bounding box center [386, 201] width 271 height 25
click at [254, 194] on textarea "[MEDICAL_DATA] - PAID [DATE] CASH T2 - $380 PAID CASH" at bounding box center [386, 201] width 271 height 25
click at [261, 193] on textarea "[MEDICAL_DATA] - PAID [DATE] CASH T2 - $380 PAID CASH" at bounding box center [386, 201] width 271 height 25
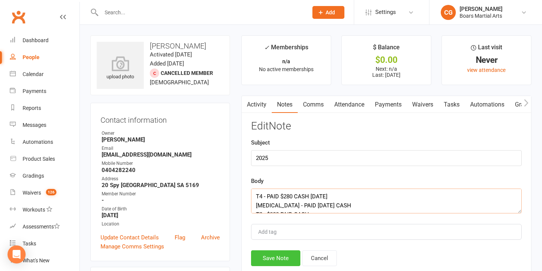
type textarea "T4 - PAID $280 CASH [DATE] [MEDICAL_DATA] - PAID [DATE] CASH T2 - $380 PAID CASH"
click at [266, 259] on button "Save Note" at bounding box center [275, 258] width 49 height 16
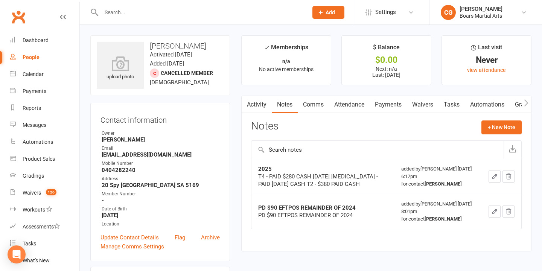
click at [143, 12] on input "text" at bounding box center [201, 12] width 204 height 11
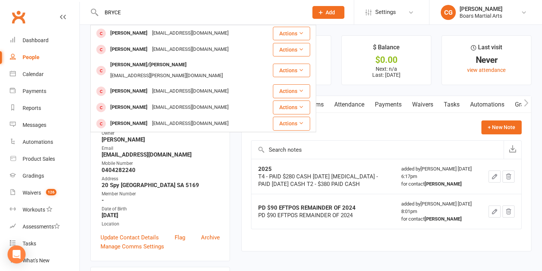
type input "BRYCE"
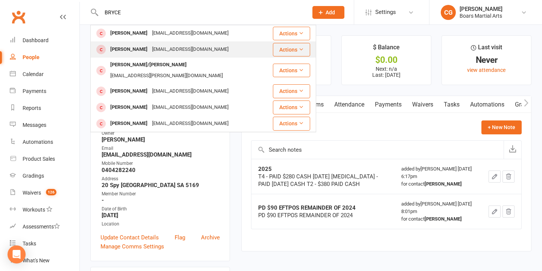
click at [150, 51] on div "[EMAIL_ADDRESS][DOMAIN_NAME]" at bounding box center [190, 49] width 81 height 11
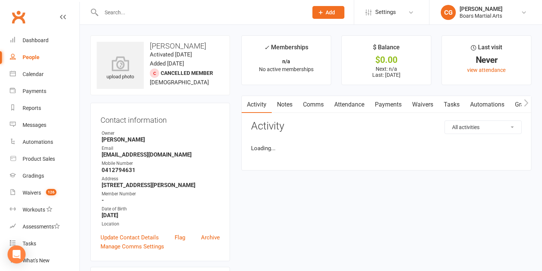
click at [282, 106] on link "Notes" at bounding box center [285, 104] width 26 height 17
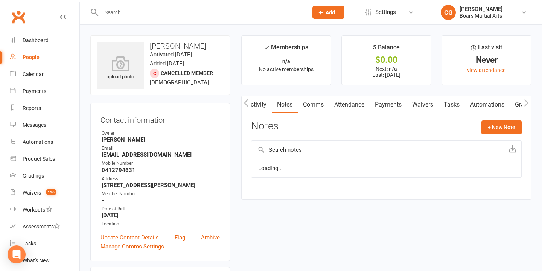
scroll to position [0, 0]
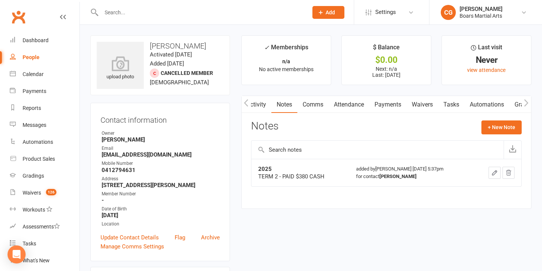
click at [173, 11] on input "text" at bounding box center [201, 12] width 204 height 11
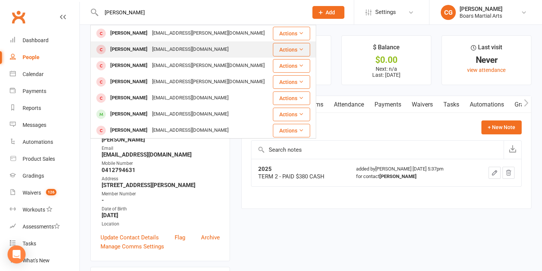
type input "[PERSON_NAME]"
click at [163, 52] on div "[EMAIL_ADDRESS][DOMAIN_NAME]" at bounding box center [190, 49] width 81 height 11
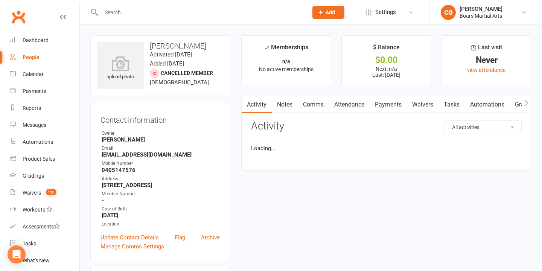
click at [283, 106] on link "Notes" at bounding box center [285, 104] width 26 height 17
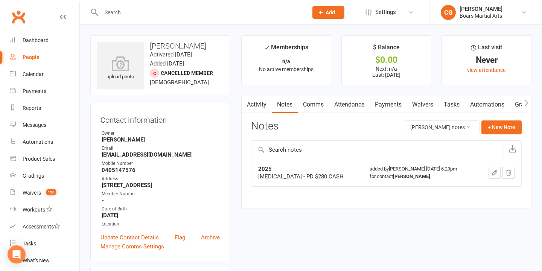
click at [495, 171] on icon "button" at bounding box center [494, 172] width 7 height 7
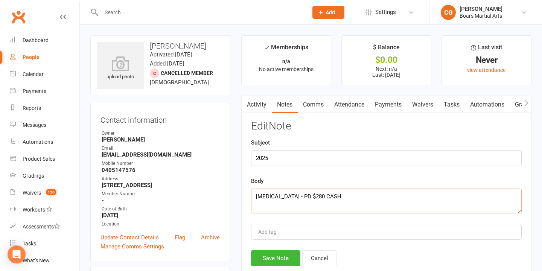
click at [255, 196] on textarea "[MEDICAL_DATA] - PD $280 CASH" at bounding box center [386, 201] width 271 height 25
click at [262, 198] on textarea "[MEDICAL_DATA] - PD $280 CASH" at bounding box center [386, 201] width 271 height 25
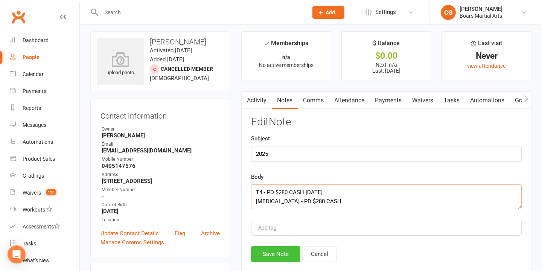
type textarea "T4 - PD $280 CASH [DATE] [MEDICAL_DATA] - PD $280 CASH"
click at [277, 254] on button "Save Note" at bounding box center [275, 254] width 49 height 16
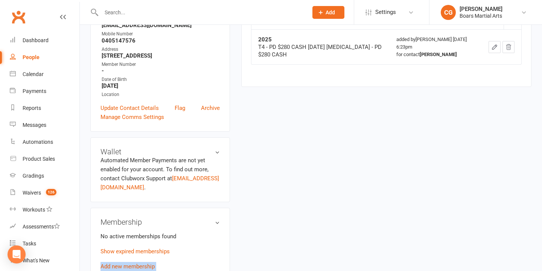
drag, startPoint x: 281, startPoint y: 252, endPoint x: 297, endPoint y: 296, distance: 46.9
click at [297, 271] on html "Prospect Member Non-attending contact Class / event Appointment Grading event T…" at bounding box center [271, 269] width 542 height 797
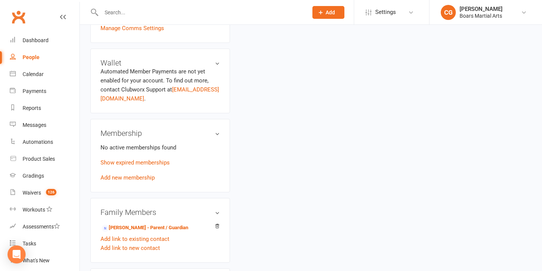
click at [125, 11] on input "text" at bounding box center [201, 12] width 204 height 11
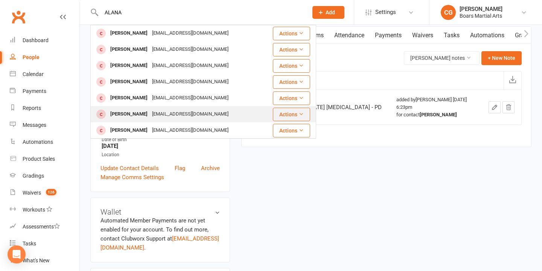
scroll to position [62, 0]
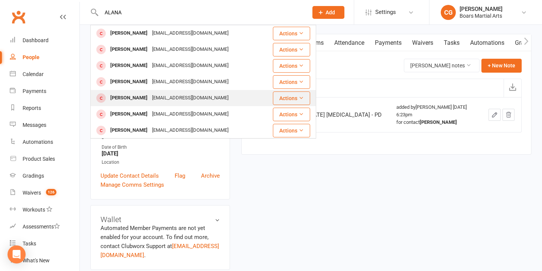
type input "ALANA"
click at [127, 99] on div "[PERSON_NAME]" at bounding box center [129, 98] width 42 height 11
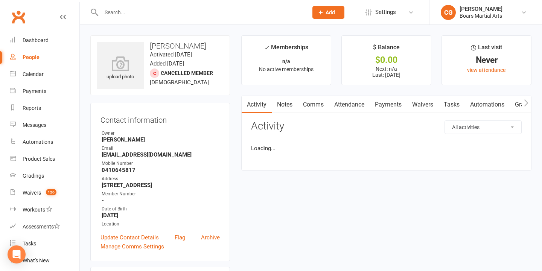
click at [281, 102] on link "Notes" at bounding box center [285, 104] width 26 height 17
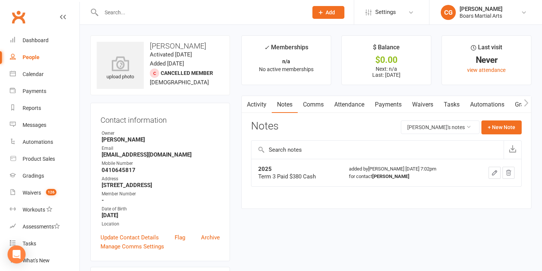
click at [490, 170] on button "button" at bounding box center [494, 173] width 12 height 12
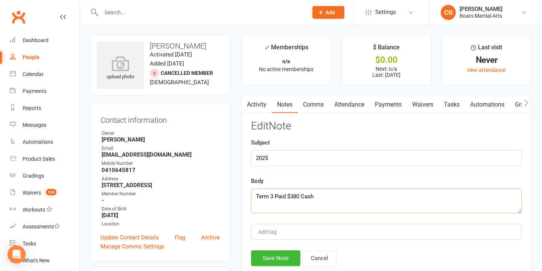
click at [256, 196] on textarea "Term 3 Paid $380 Cash" at bounding box center [386, 201] width 271 height 25
click at [266, 195] on textarea "Term 3 Paid $380 Cash" at bounding box center [386, 201] width 271 height 25
type textarea "T4 - PAID $380 CASH [DATE] Term 3 Paid $380 Cash"
click at [279, 254] on button "Save Note" at bounding box center [275, 258] width 49 height 16
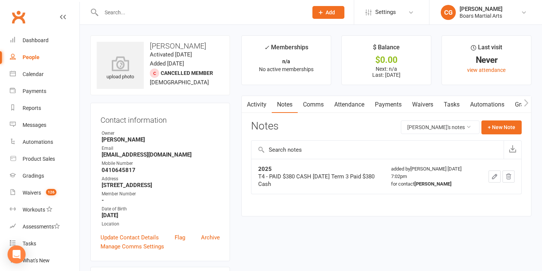
click at [174, 13] on input "text" at bounding box center [201, 12] width 204 height 11
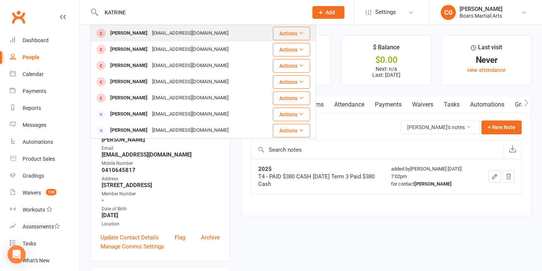
type input "KATRINE"
click at [147, 33] on div "[PERSON_NAME]" at bounding box center [129, 33] width 42 height 11
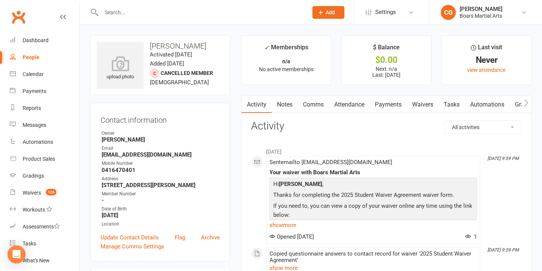
click at [280, 103] on link "Notes" at bounding box center [285, 104] width 26 height 17
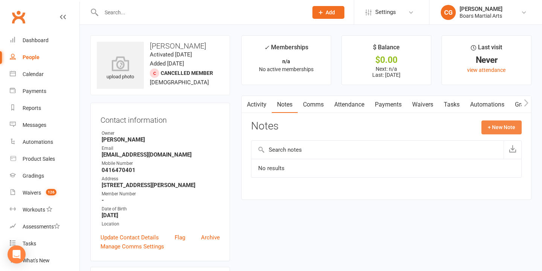
click at [492, 122] on button "+ New Note" at bounding box center [501, 127] width 40 height 14
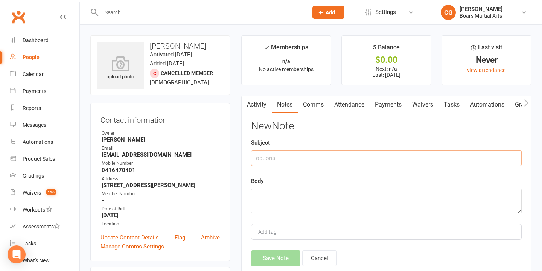
click at [288, 159] on input "text" at bounding box center [386, 158] width 271 height 16
type input "2025"
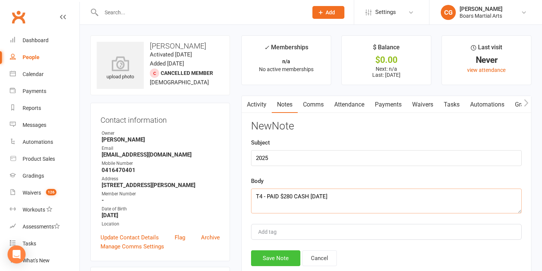
type textarea "T4 - PAID $280 CASH [DATE]"
click at [286, 264] on button "Save Note" at bounding box center [275, 258] width 49 height 16
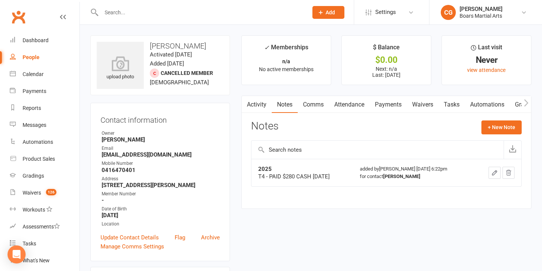
click at [108, 16] on input "text" at bounding box center [201, 12] width 204 height 11
click at [119, 15] on input "text" at bounding box center [201, 12] width 204 height 11
click at [32, 43] on link "Dashboard" at bounding box center [45, 39] width 70 height 17
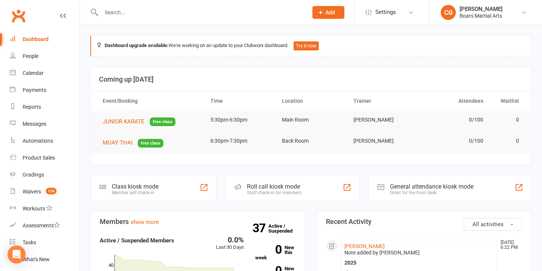
scroll to position [0, 0]
click at [153, 15] on input "text" at bounding box center [201, 12] width 204 height 11
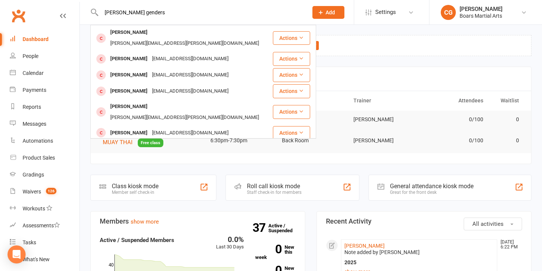
drag, startPoint x: 154, startPoint y: 14, endPoint x: 82, endPoint y: 10, distance: 72.4
click at [82, 10] on react-component "[PERSON_NAME] genders [PERSON_NAME] [PERSON_NAME][EMAIL_ADDRESS][PERSON_NAME][D…" at bounding box center [151, 12] width 303 height 24
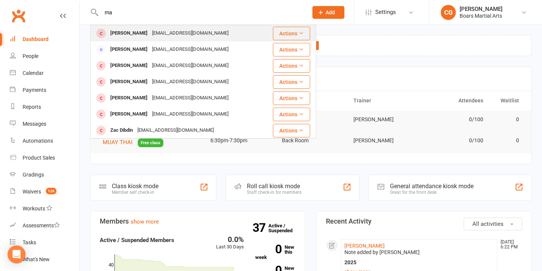
type input "m"
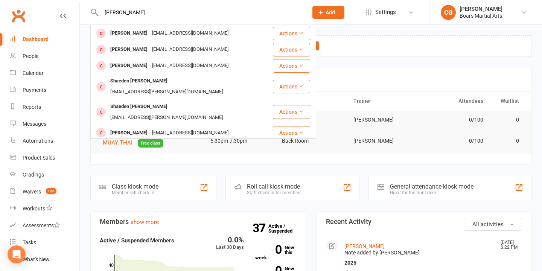
type input "[PERSON_NAME]"
click at [150, 64] on div "[EMAIL_ADDRESS][DOMAIN_NAME]" at bounding box center [190, 65] width 81 height 11
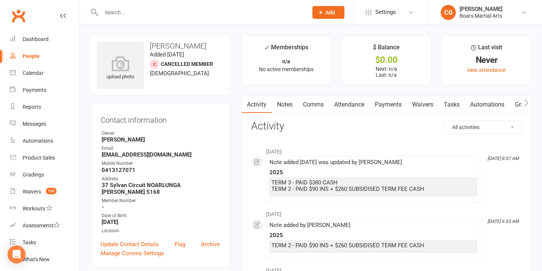
click at [281, 108] on link "Notes" at bounding box center [285, 104] width 26 height 17
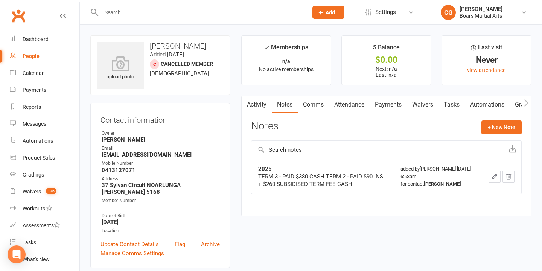
click at [488, 175] on button "button" at bounding box center [494, 176] width 12 height 12
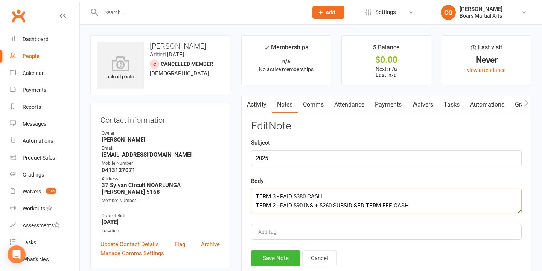
click at [254, 195] on textarea "TERM 3 - PAID $380 CASH TERM 2 - PAID $90 INS + $260 SUBSIDISED TERM FEE CASH" at bounding box center [386, 201] width 271 height 25
click at [292, 197] on textarea "TERM 3 - PAID $380 CASH TERM 2 - PAID $90 INS + $260 SUBSIDISED TERM FEE CASH" at bounding box center [386, 201] width 271 height 25
type textarea "TERM 4 - PAID $360 CASH [DATE] (OWE $20) TERM 3 - PAID $380 CASH TERM 2 - PAID …"
click at [277, 260] on button "Save Note" at bounding box center [275, 258] width 49 height 16
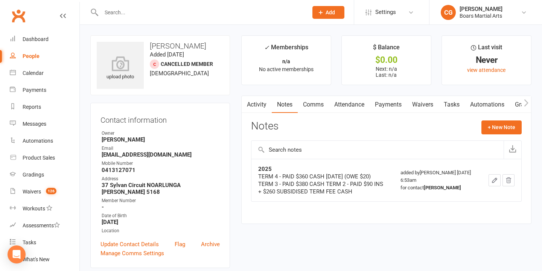
click at [164, 10] on input "text" at bounding box center [201, 12] width 204 height 11
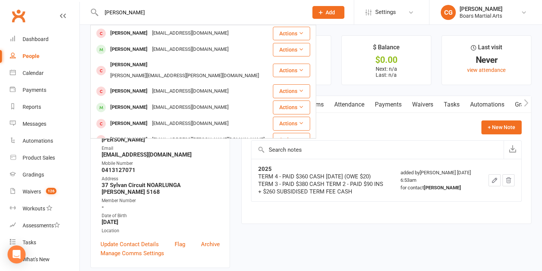
type input "[PERSON_NAME]"
click at [130, 30] on div "[PERSON_NAME]" at bounding box center [129, 33] width 42 height 11
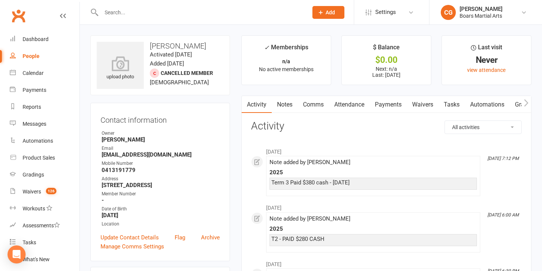
click at [287, 103] on link "Notes" at bounding box center [285, 104] width 26 height 17
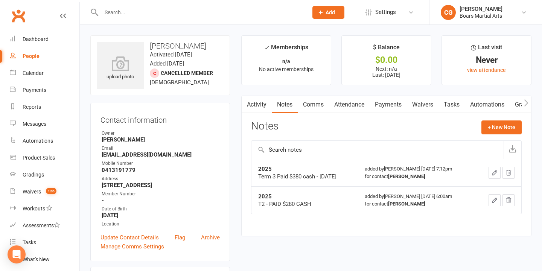
click at [494, 173] on icon "button" at bounding box center [494, 172] width 7 height 7
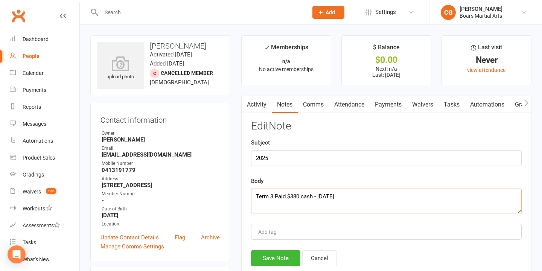
click at [254, 193] on textarea "Term 3 Paid $380 cash - [DATE]" at bounding box center [386, 201] width 271 height 25
click at [265, 193] on textarea "Term 3 Paid $380 cash - [DATE]" at bounding box center [386, 201] width 271 height 25
type textarea "T4 - PAID $380 CASH [DATE] Term 3 Paid $380 cash - [DATE]"
click at [268, 257] on button "Save Note" at bounding box center [275, 258] width 49 height 16
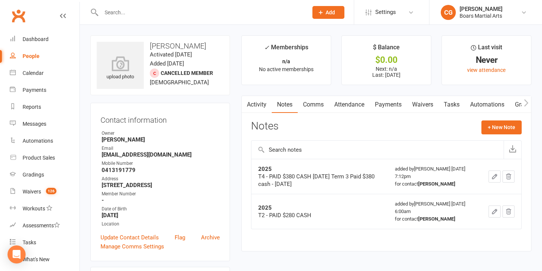
click at [182, 14] on input "text" at bounding box center [201, 12] width 204 height 11
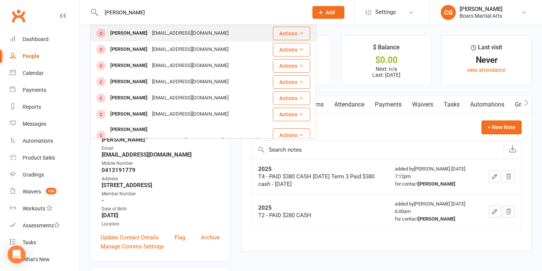
type input "[PERSON_NAME]"
click at [132, 34] on div "[PERSON_NAME]" at bounding box center [129, 33] width 42 height 11
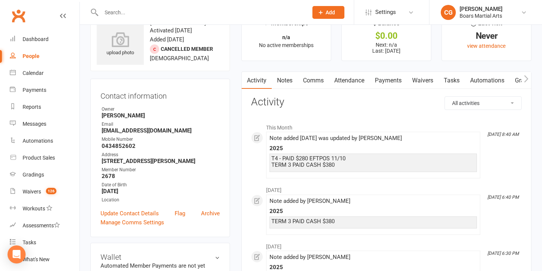
scroll to position [27, 0]
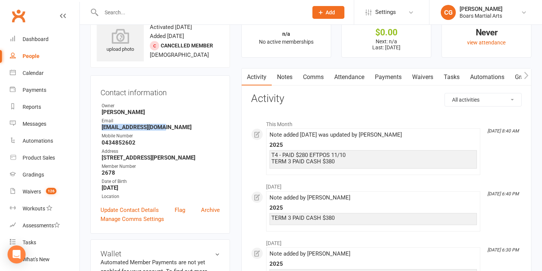
drag, startPoint x: 164, startPoint y: 126, endPoint x: 101, endPoint y: 127, distance: 63.6
click at [101, 127] on li "Email [EMAIL_ADDRESS][DOMAIN_NAME]" at bounding box center [159, 123] width 119 height 13
copy strong "[EMAIL_ADDRESS][DOMAIN_NAME]"
drag, startPoint x: 135, startPoint y: 141, endPoint x: 100, endPoint y: 141, distance: 35.0
click at [101, 141] on li "Mobile Number [PHONE_NUMBER]" at bounding box center [159, 138] width 119 height 13
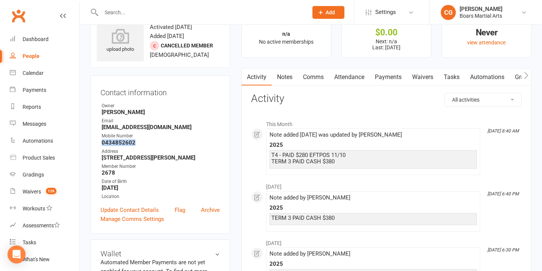
copy strong "0434852602"
